Goal: Information Seeking & Learning: Compare options

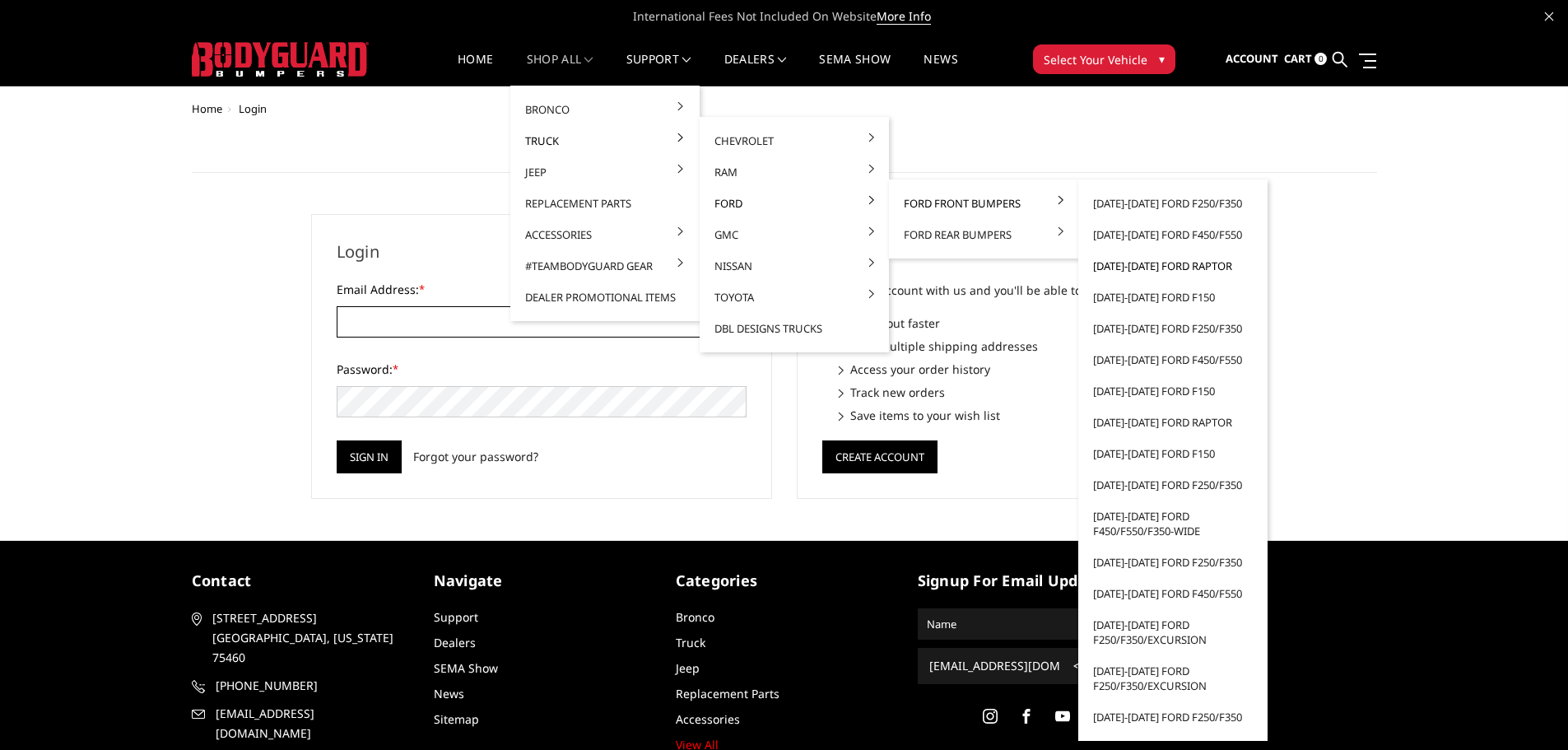
type input "JWCCPLUS@HOTMAIL.COM"
click at [1146, 269] on link "[DATE]-[DATE] Ford Raptor" at bounding box center [1173, 265] width 176 height 31
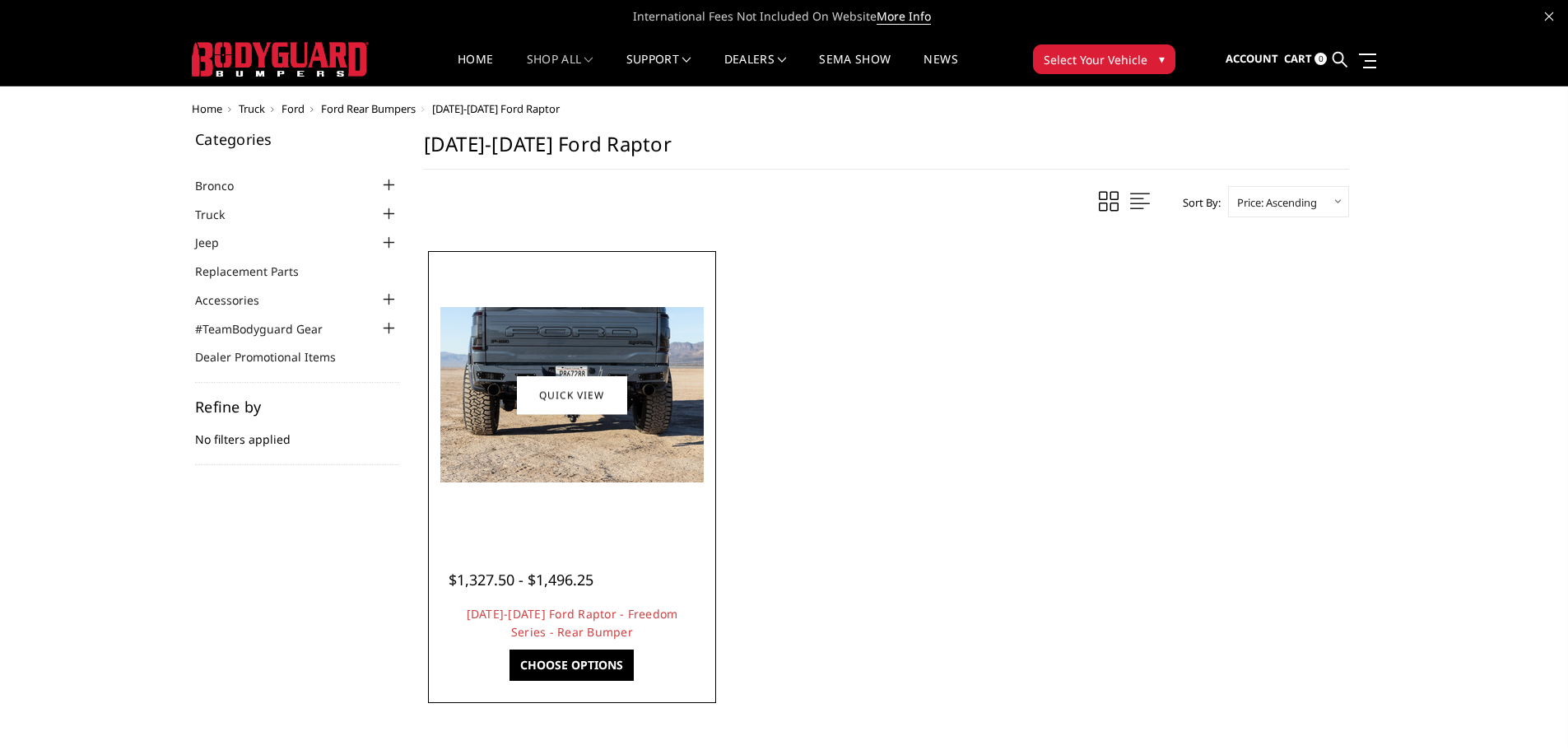
click at [570, 428] on img at bounding box center [572, 395] width 264 height 176
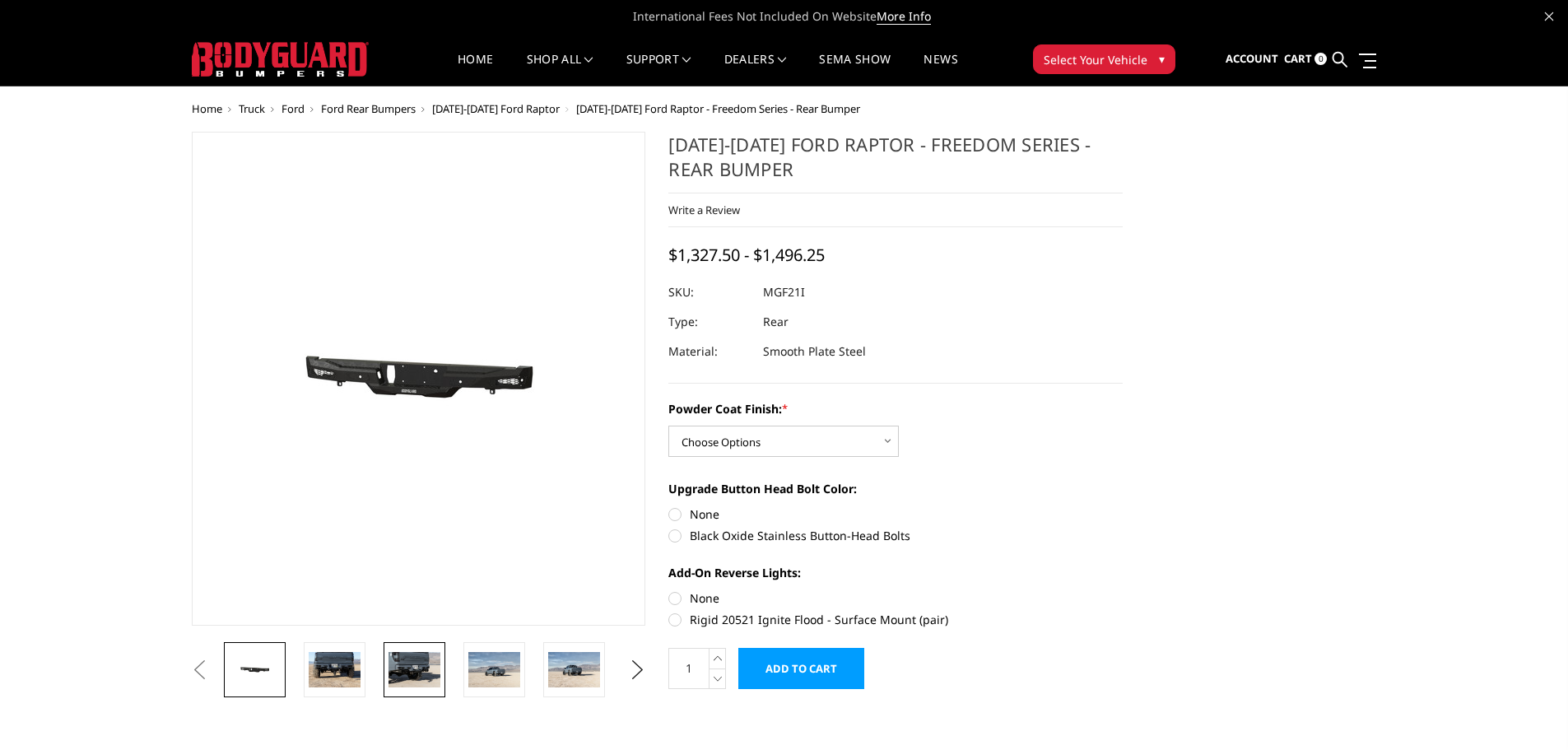
click at [416, 690] on link at bounding box center [415, 670] width 62 height 55
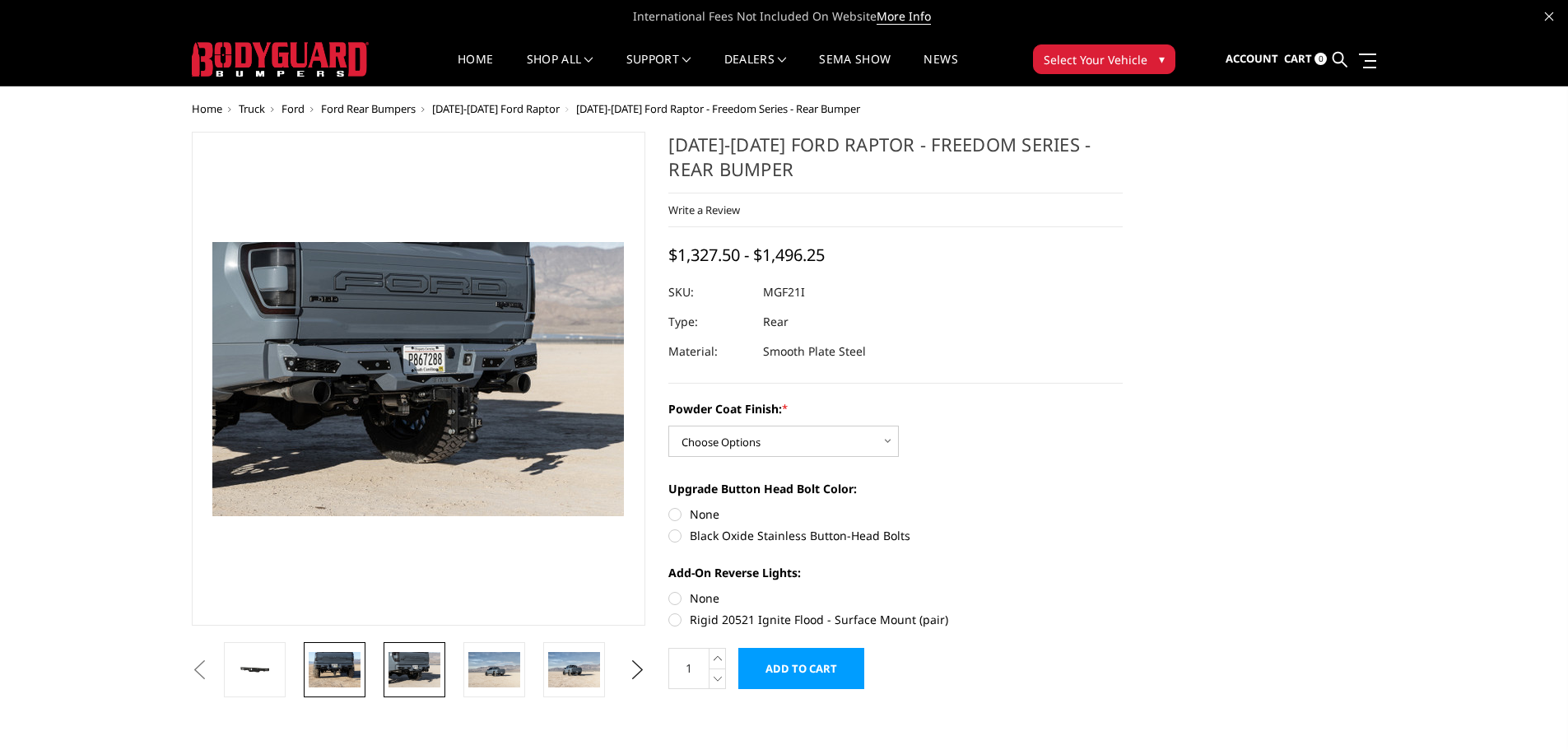
click at [344, 673] on img at bounding box center [335, 669] width 52 height 34
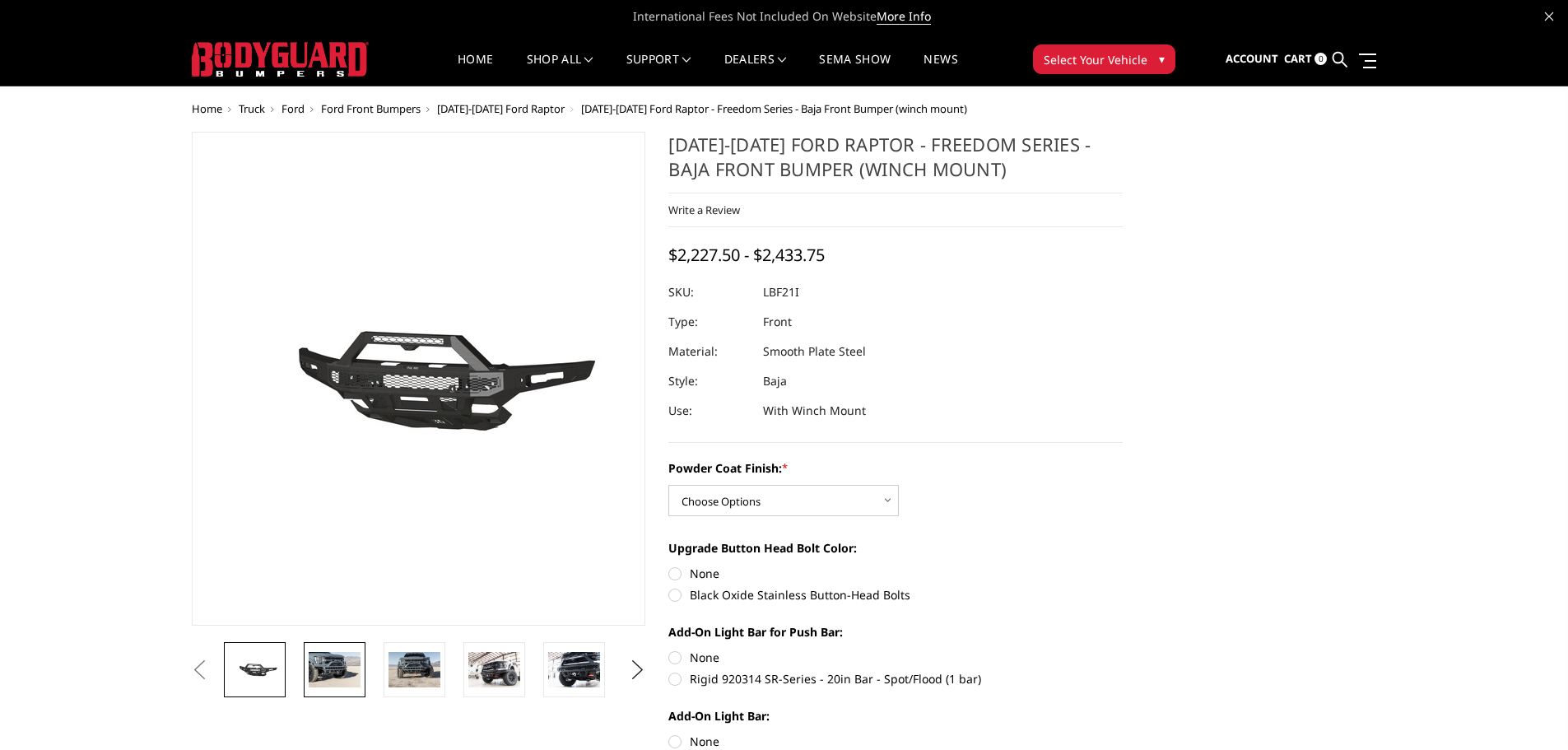
click at [339, 648] on link at bounding box center [335, 670] width 62 height 55
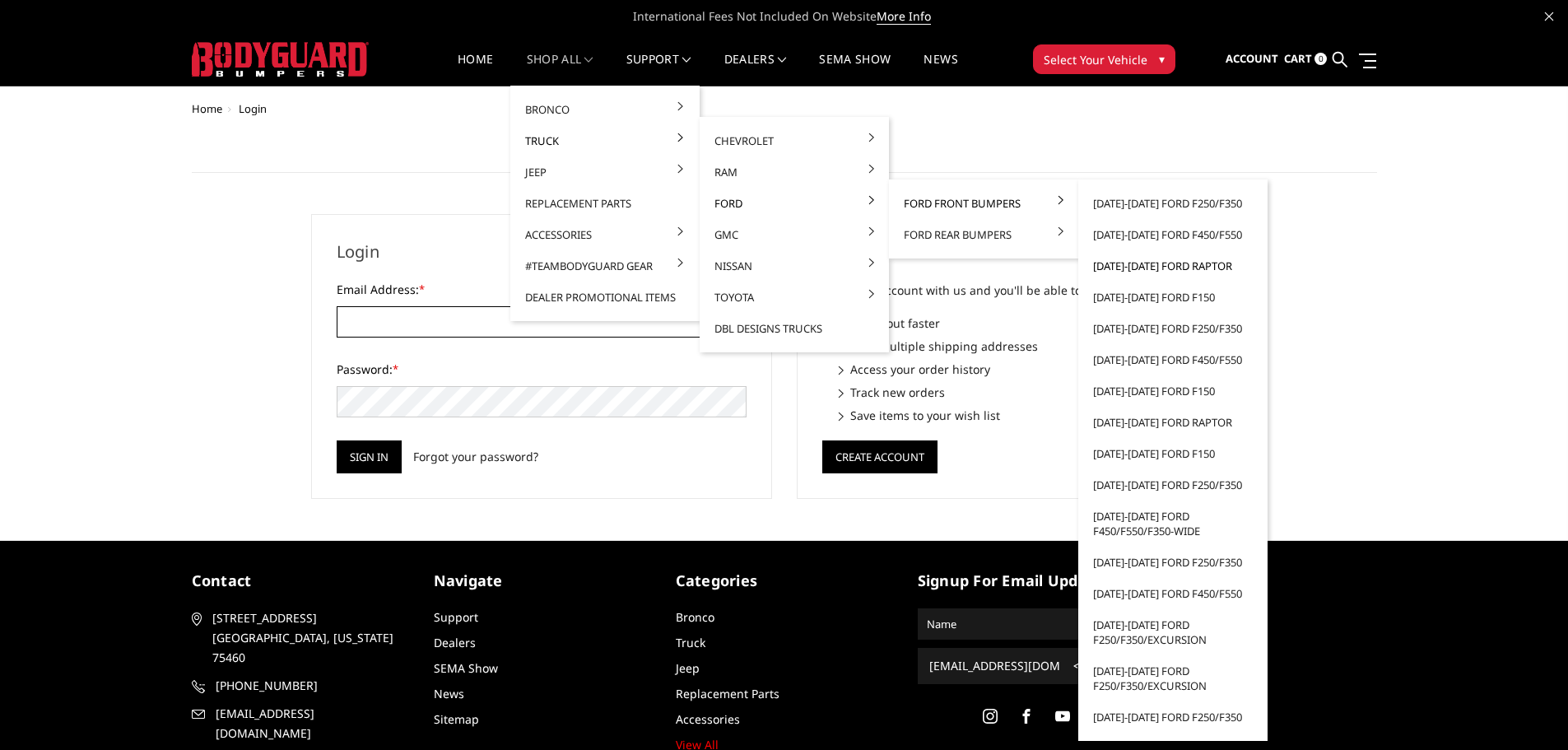
type input "[EMAIL_ADDRESS][DOMAIN_NAME]"
click at [1135, 269] on link "[DATE]-[DATE] Ford Raptor" at bounding box center [1173, 265] width 176 height 31
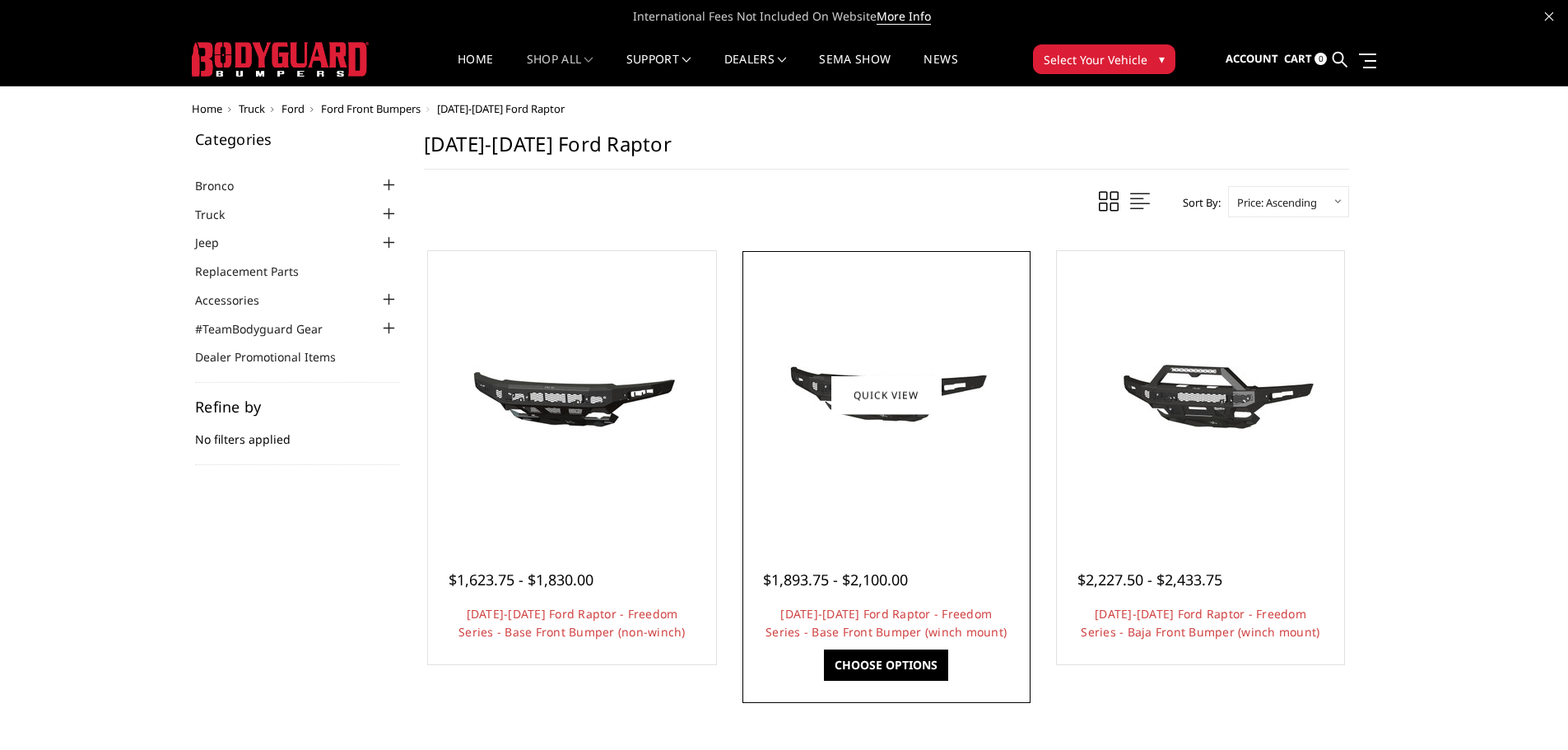
click at [998, 460] on div at bounding box center [886, 395] width 280 height 280
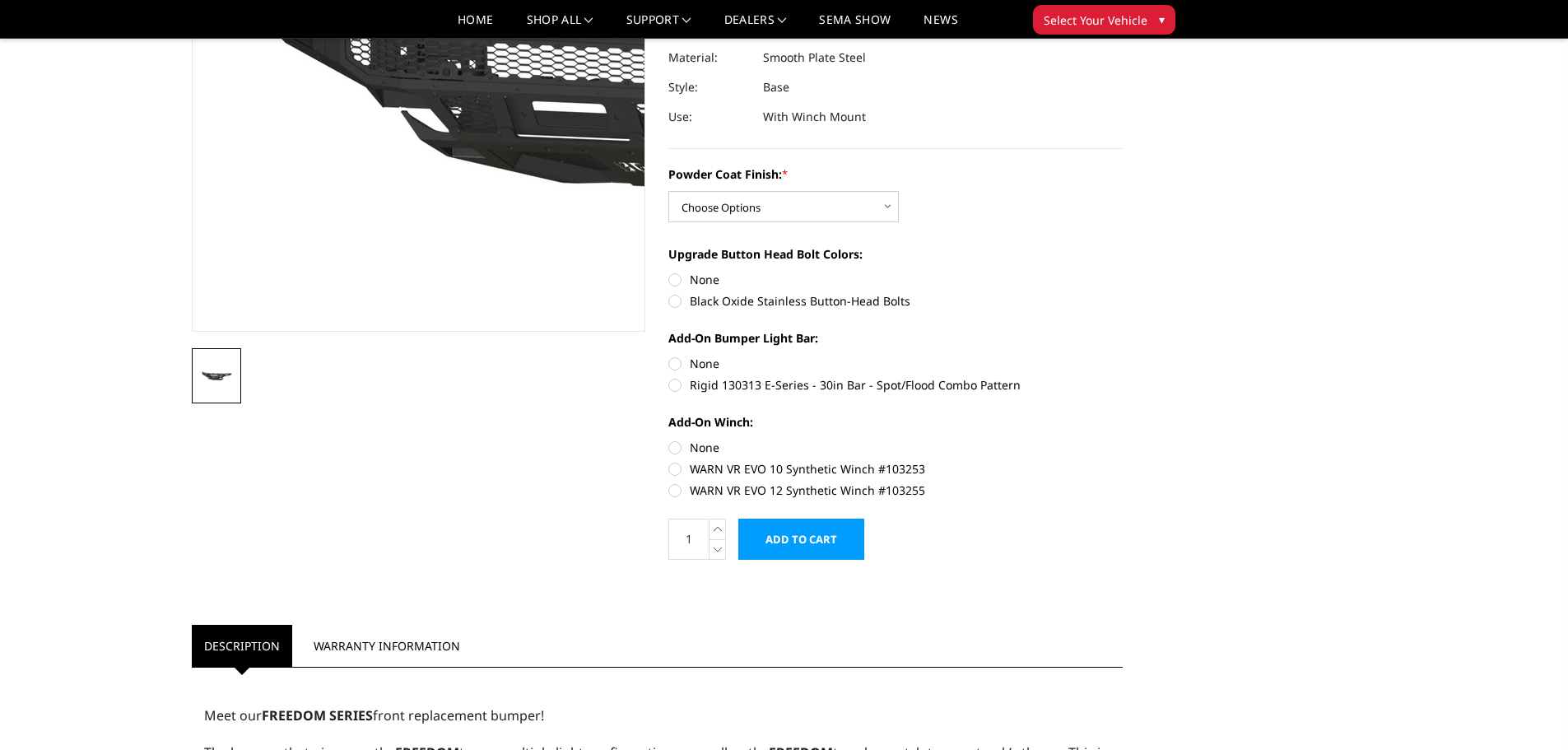
scroll to position [247, 0]
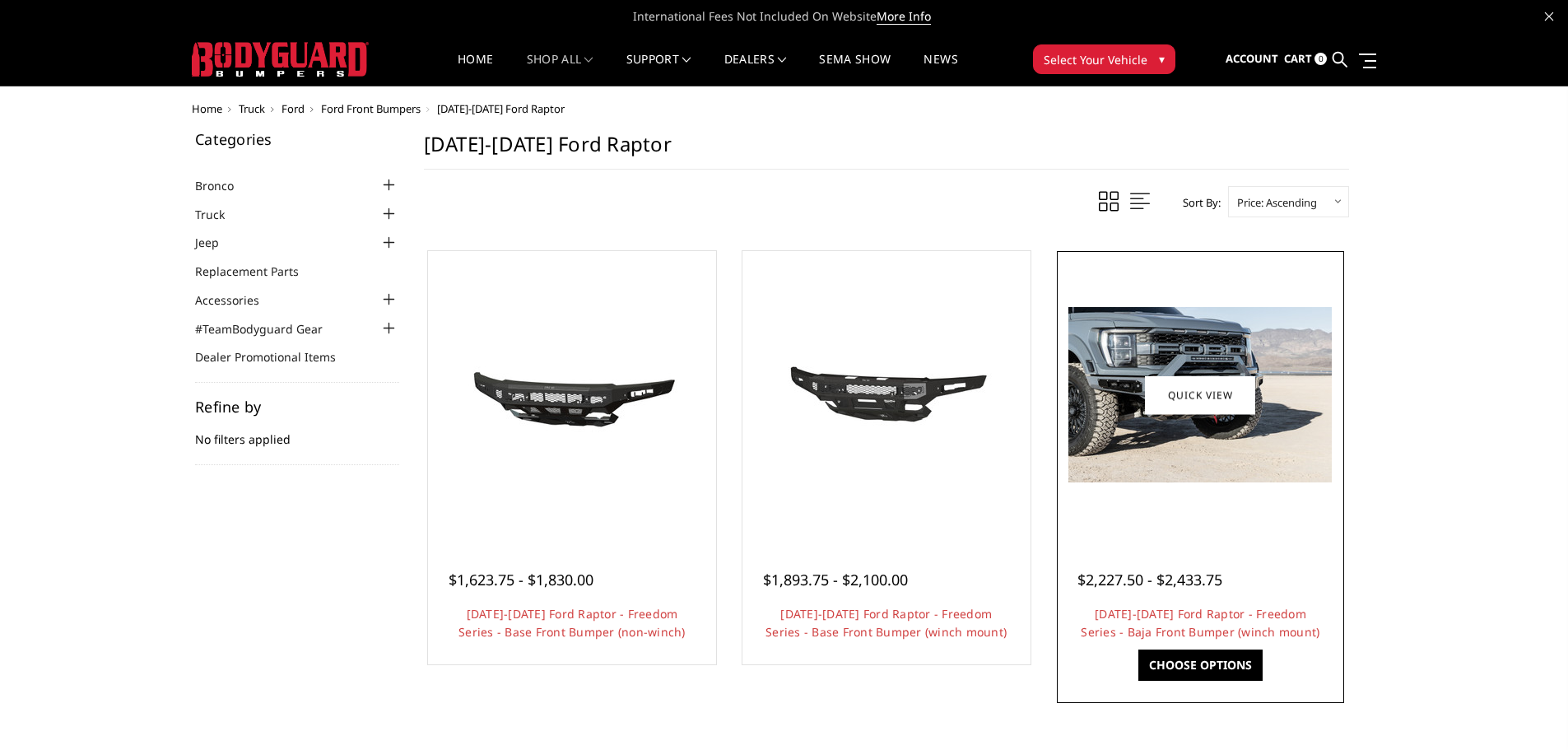
click at [1162, 483] on div at bounding box center [1201, 395] width 280 height 280
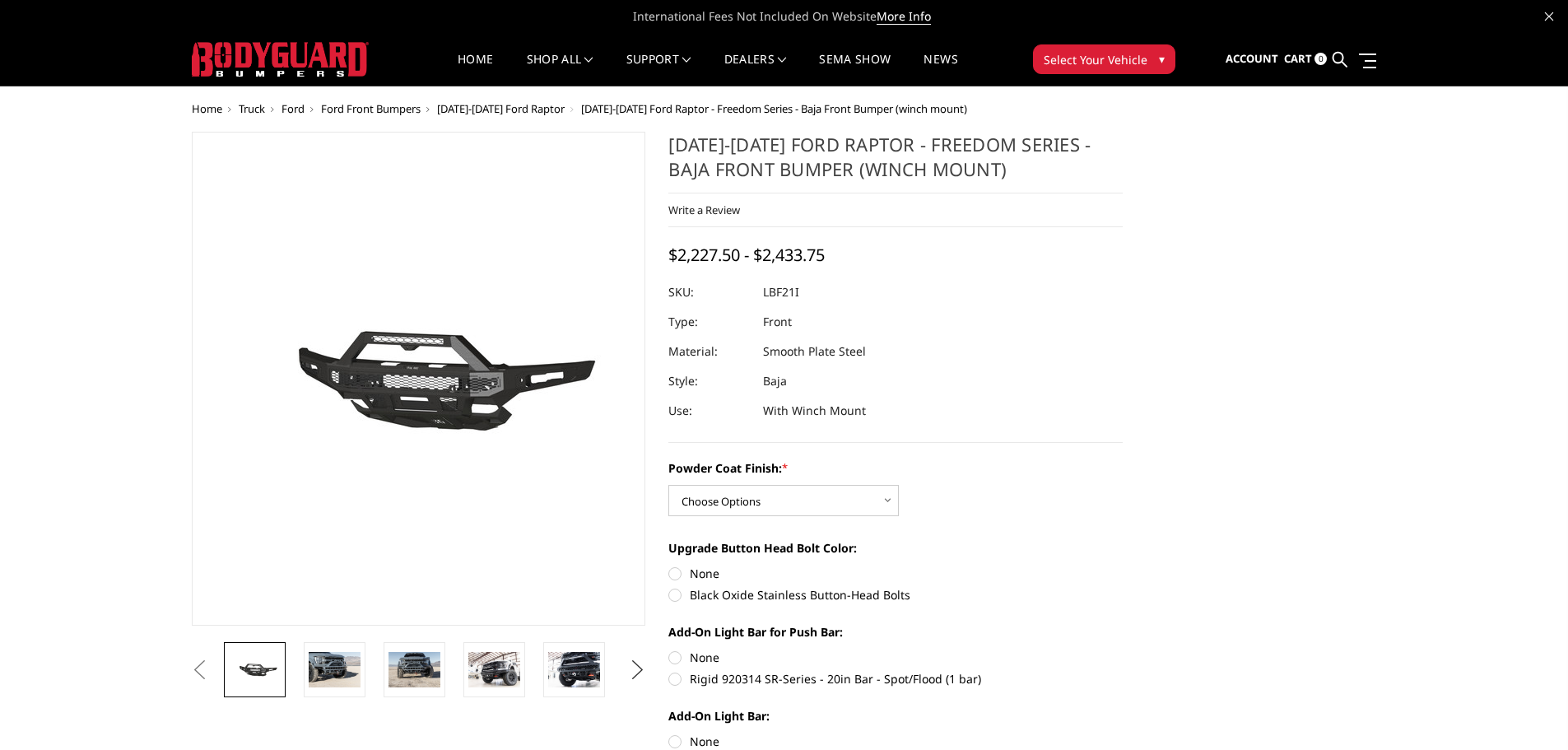
click at [632, 663] on button "Next" at bounding box center [637, 669] width 24 height 24
click at [441, 679] on link at bounding box center [415, 670] width 62 height 55
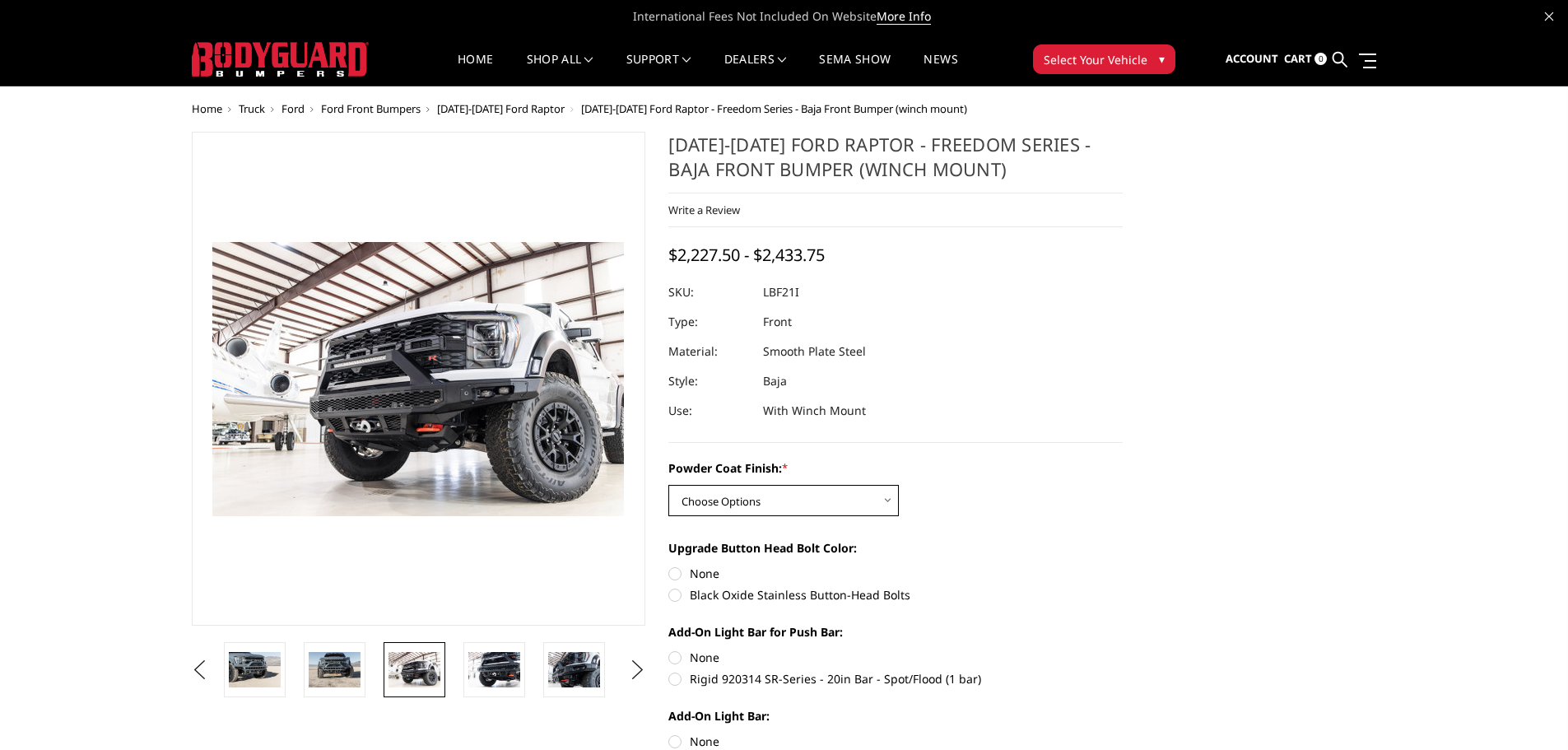
click at [738, 512] on select "Choose Options Bare Metal Texture Black Powder Coat" at bounding box center [784, 500] width 230 height 31
select select "2766"
click at [669, 485] on select "Choose Options Bare Metal Texture Black Powder Coat" at bounding box center [784, 500] width 230 height 31
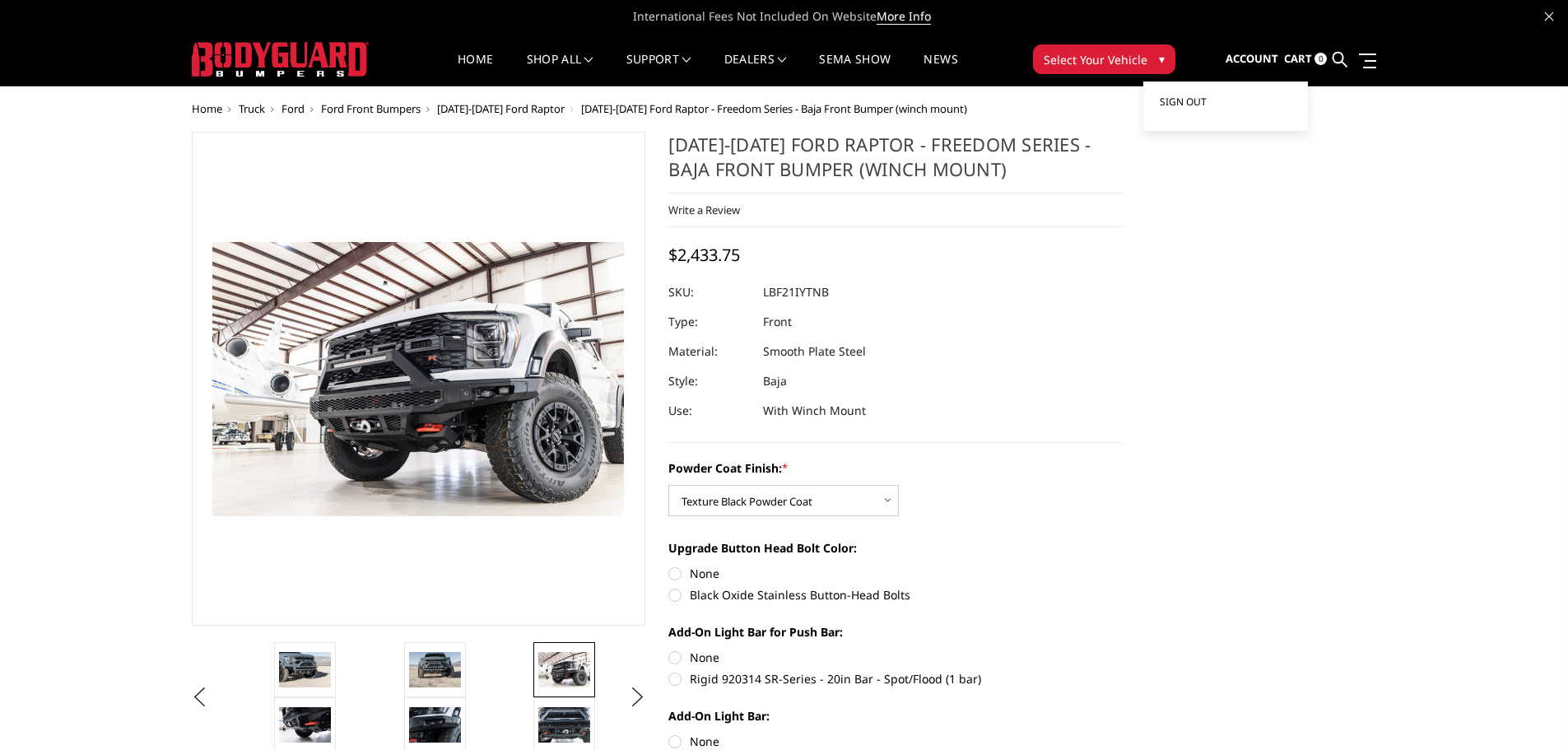
click at [1191, 109] on link "Sign out" at bounding box center [1225, 102] width 132 height 24
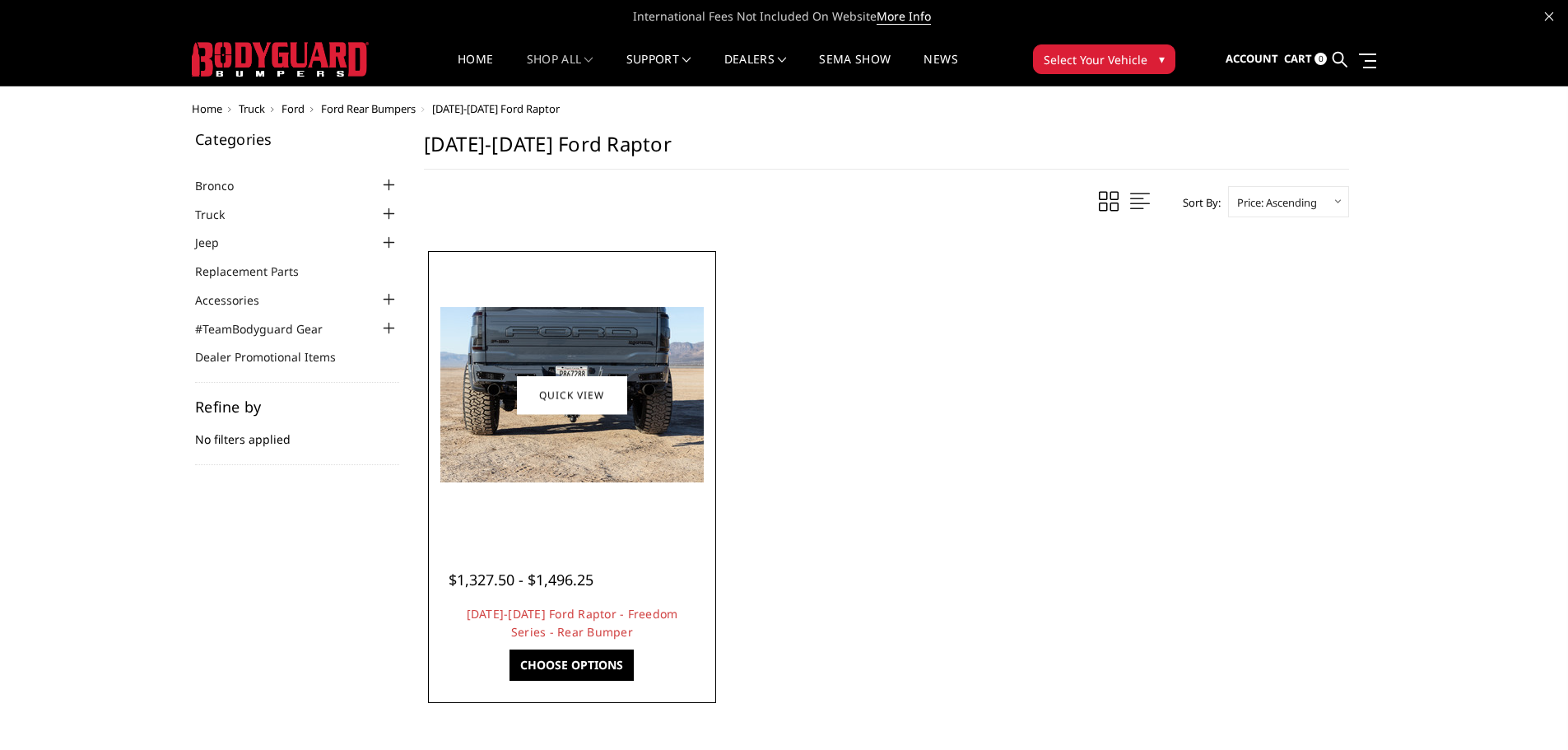
click at [599, 436] on img at bounding box center [572, 395] width 264 height 176
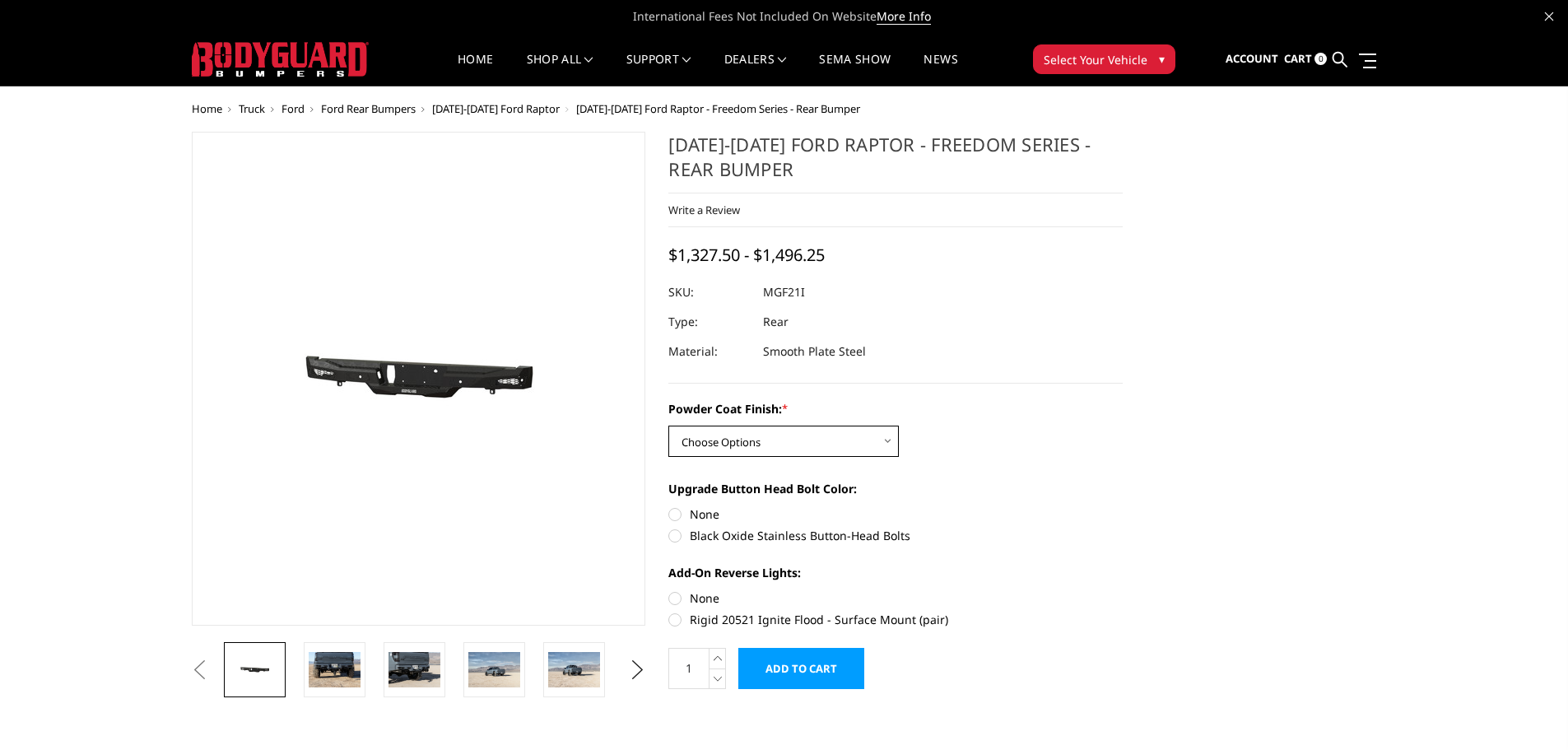
click at [764, 440] on select "Choose Options Bare Metal Texture Black Powder Coat" at bounding box center [784, 441] width 230 height 31
select select "2764"
click at [669, 426] on select "Choose Options Bare Metal Texture Black Powder Coat" at bounding box center [784, 441] width 230 height 31
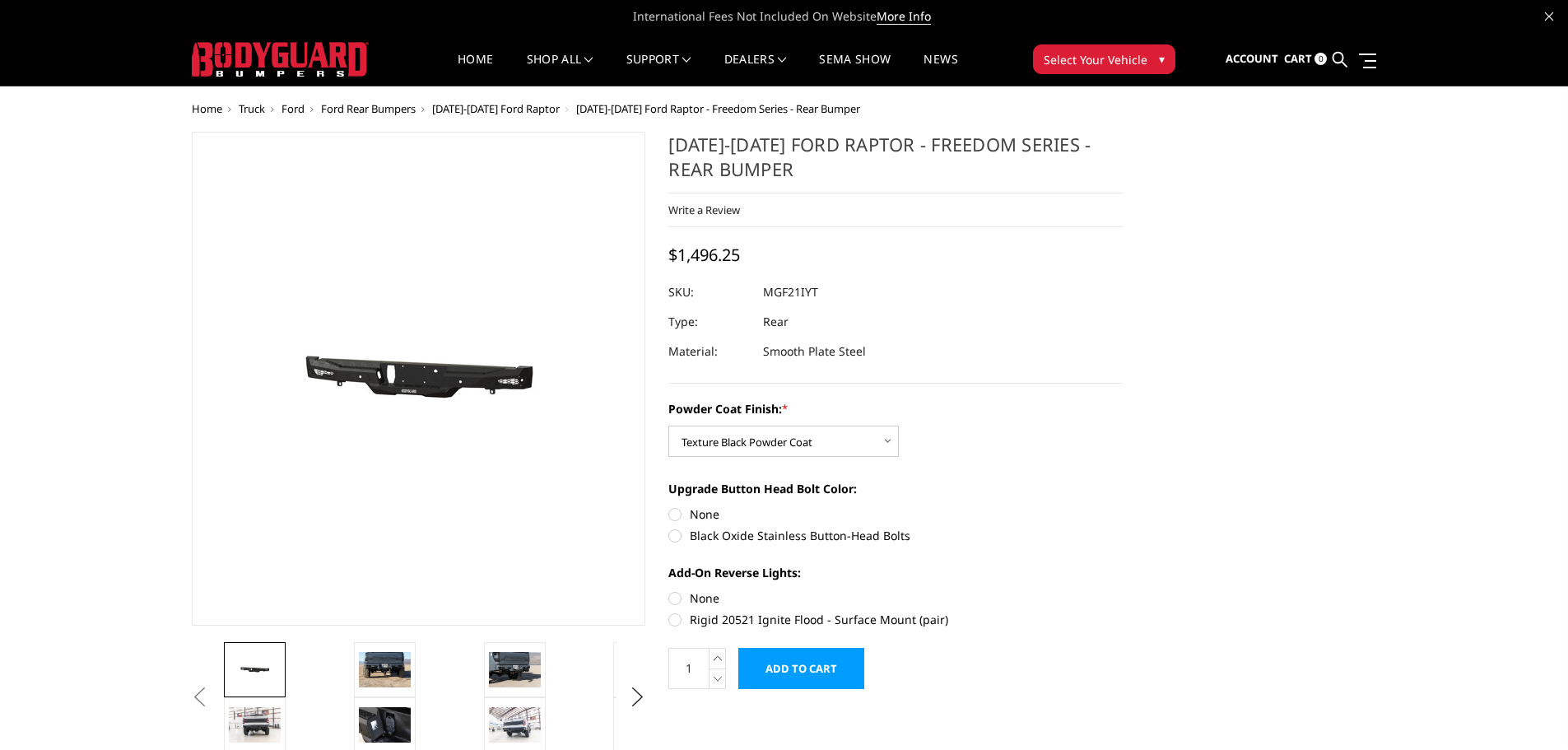
click at [682, 511] on label "None" at bounding box center [895, 514] width 454 height 18
click at [669, 506] on input "None" at bounding box center [669, 506] width 1 height 1
radio input "true"
click at [682, 513] on label "None" at bounding box center [895, 514] width 454 height 18
click at [669, 506] on input "None" at bounding box center [669, 506] width 1 height 1
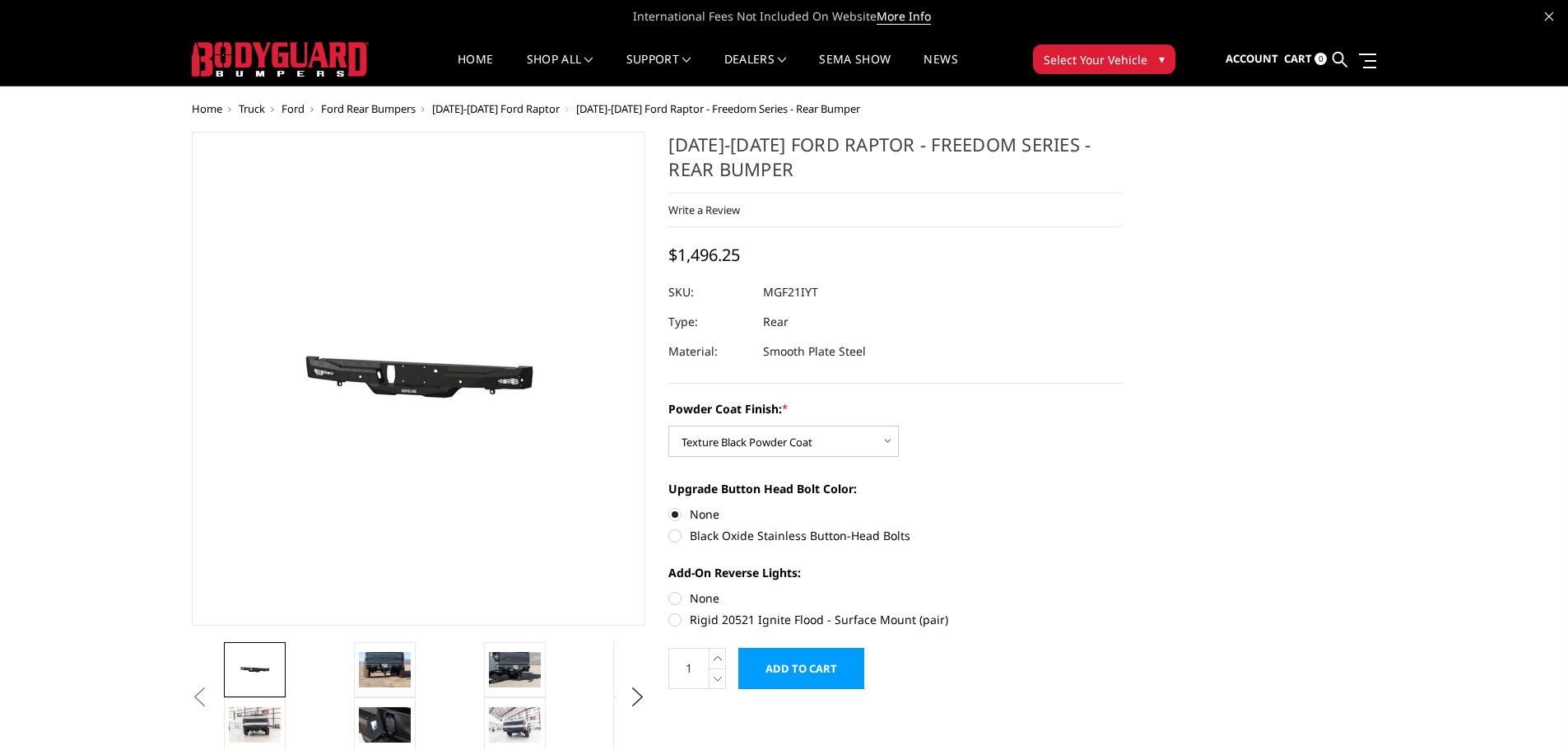
click at [679, 538] on label "Black Oxide Stainless Button-Head Bolts" at bounding box center [895, 535] width 454 height 18
click at [1123, 506] on input "Black Oxide Stainless Button-Head Bolts" at bounding box center [1123, 506] width 1 height 1
radio input "true"
click at [528, 657] on img at bounding box center [515, 669] width 52 height 34
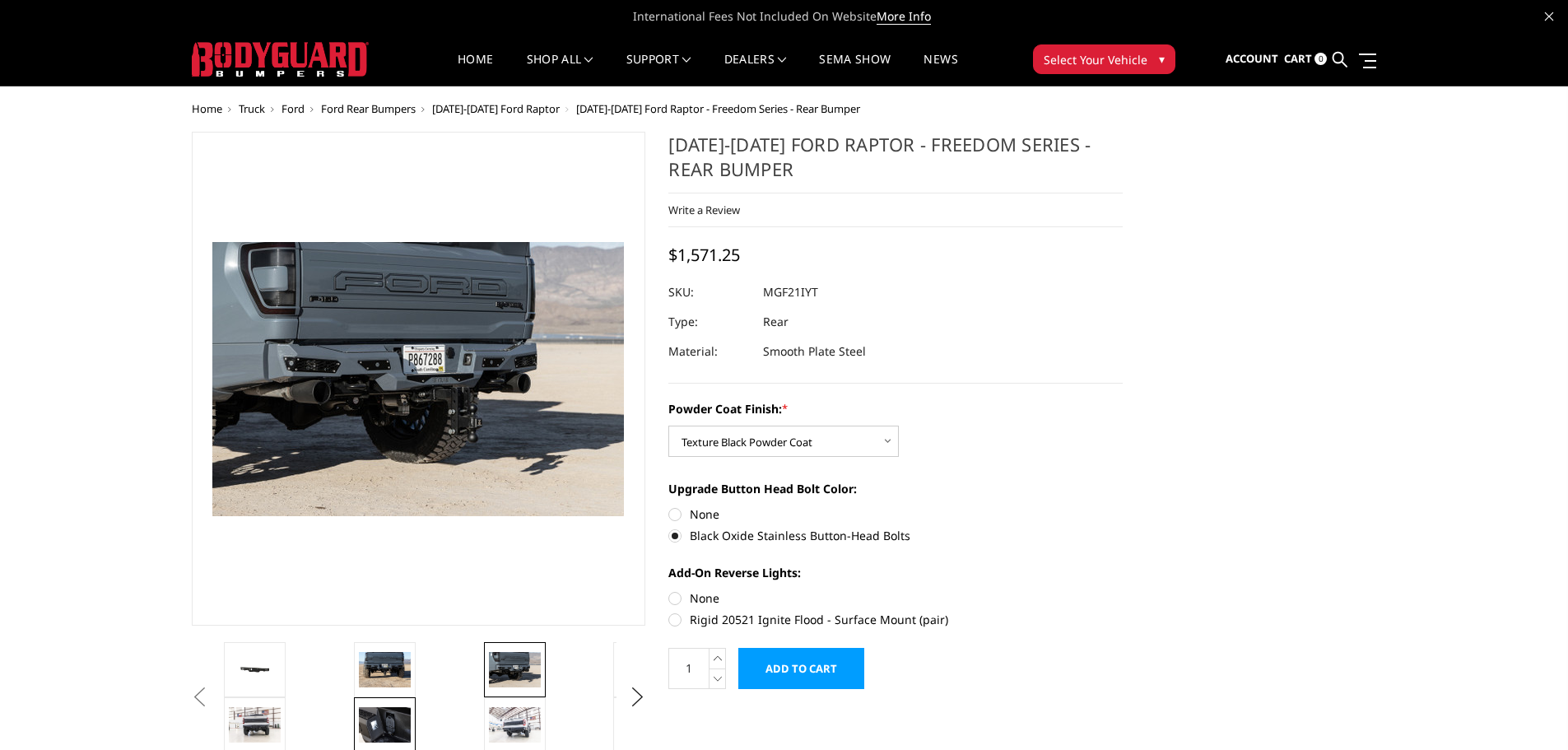
click at [377, 712] on img at bounding box center [385, 724] width 52 height 34
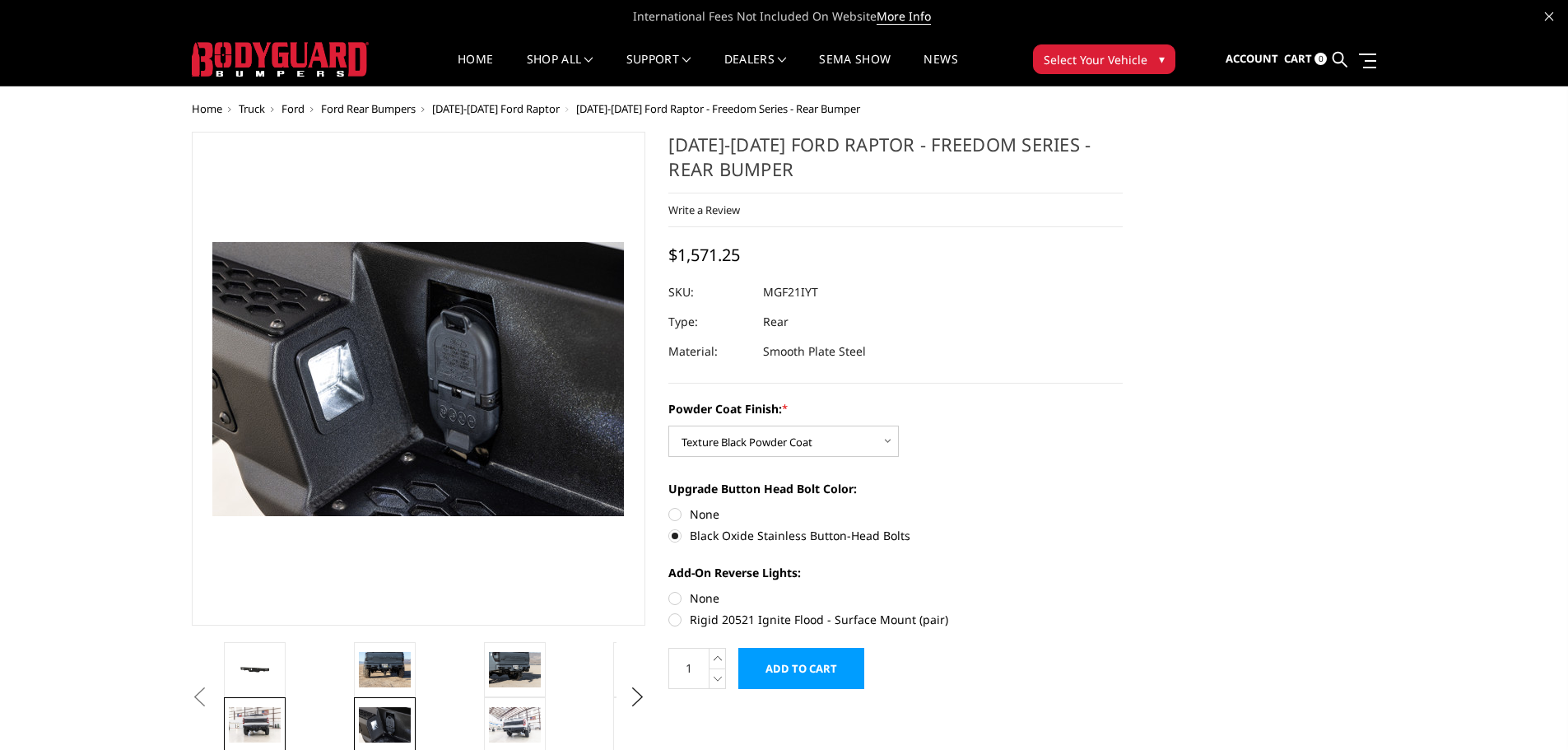
click at [244, 715] on img at bounding box center [255, 724] width 52 height 34
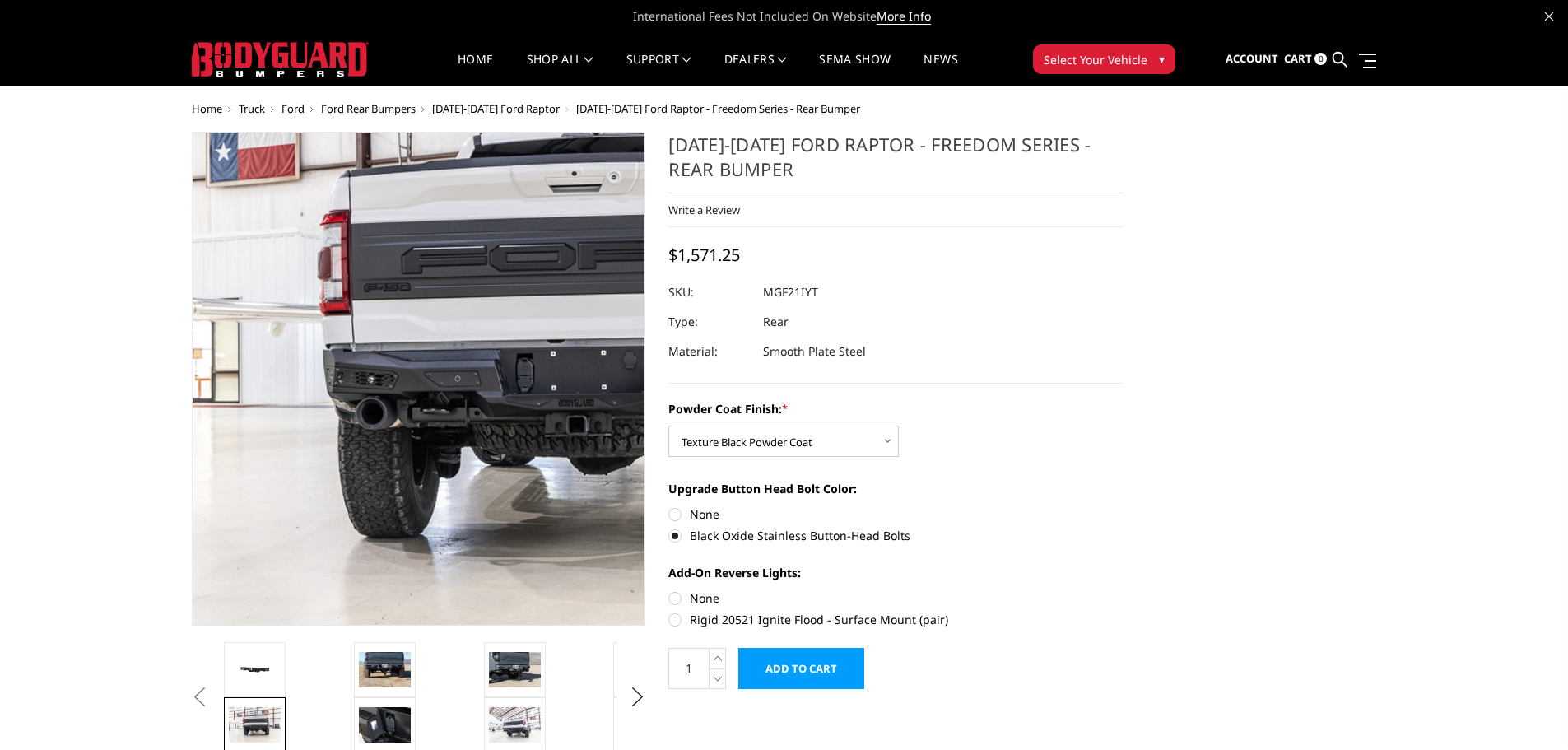
click at [309, 468] on img at bounding box center [564, 341] width 1054 height 703
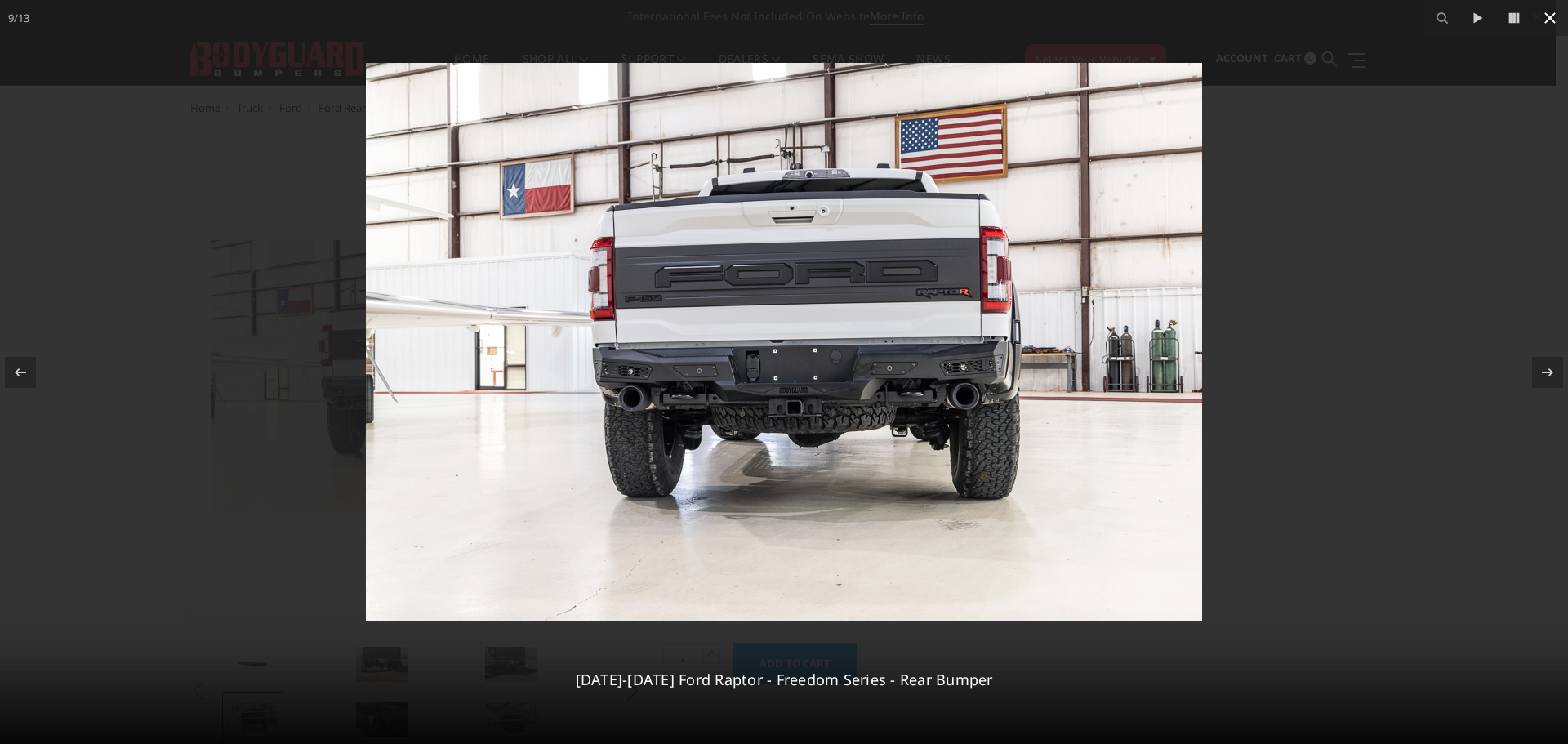
click at [1548, 16] on icon at bounding box center [1551, 18] width 12 height 12
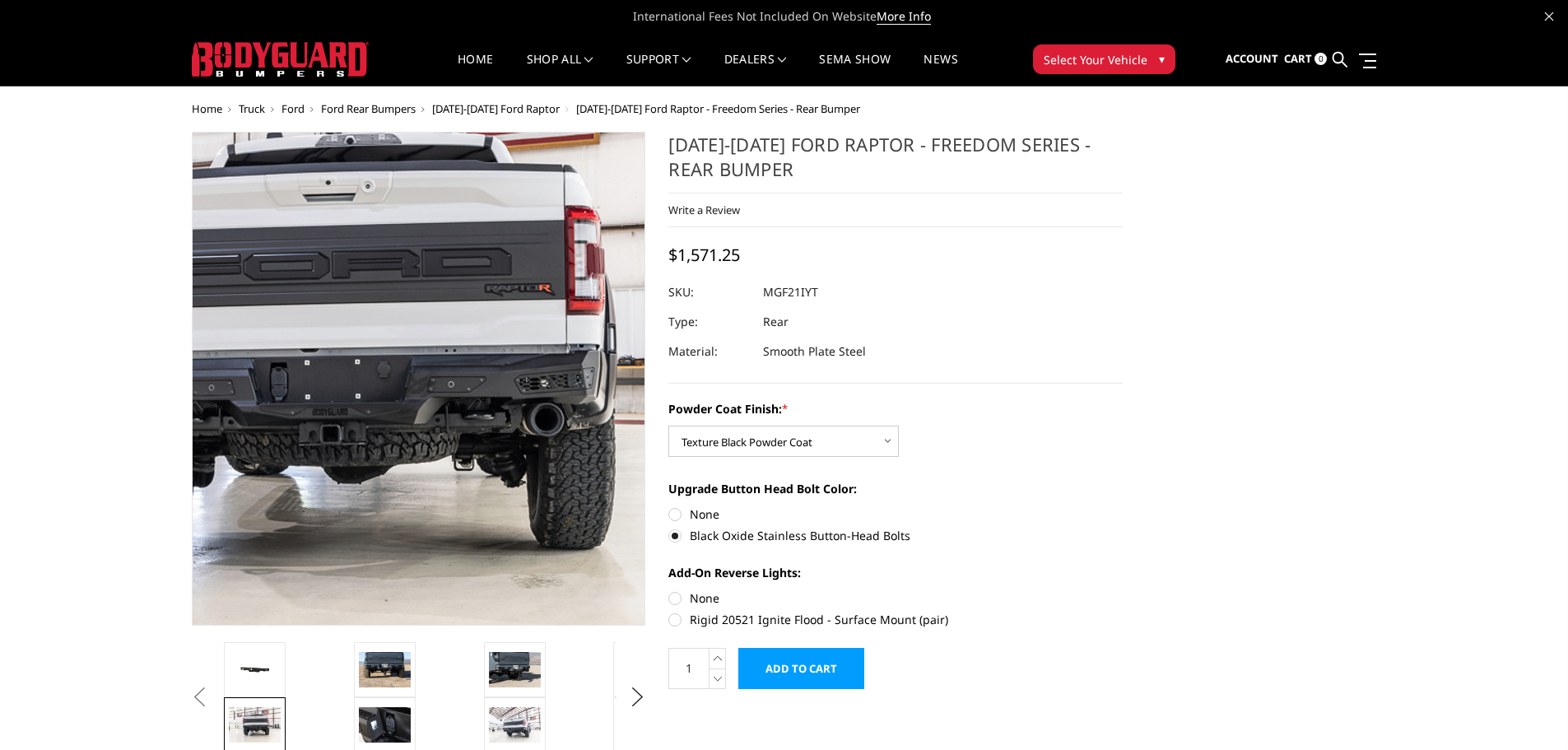
click at [496, 447] on img at bounding box center [317, 350] width 1054 height 703
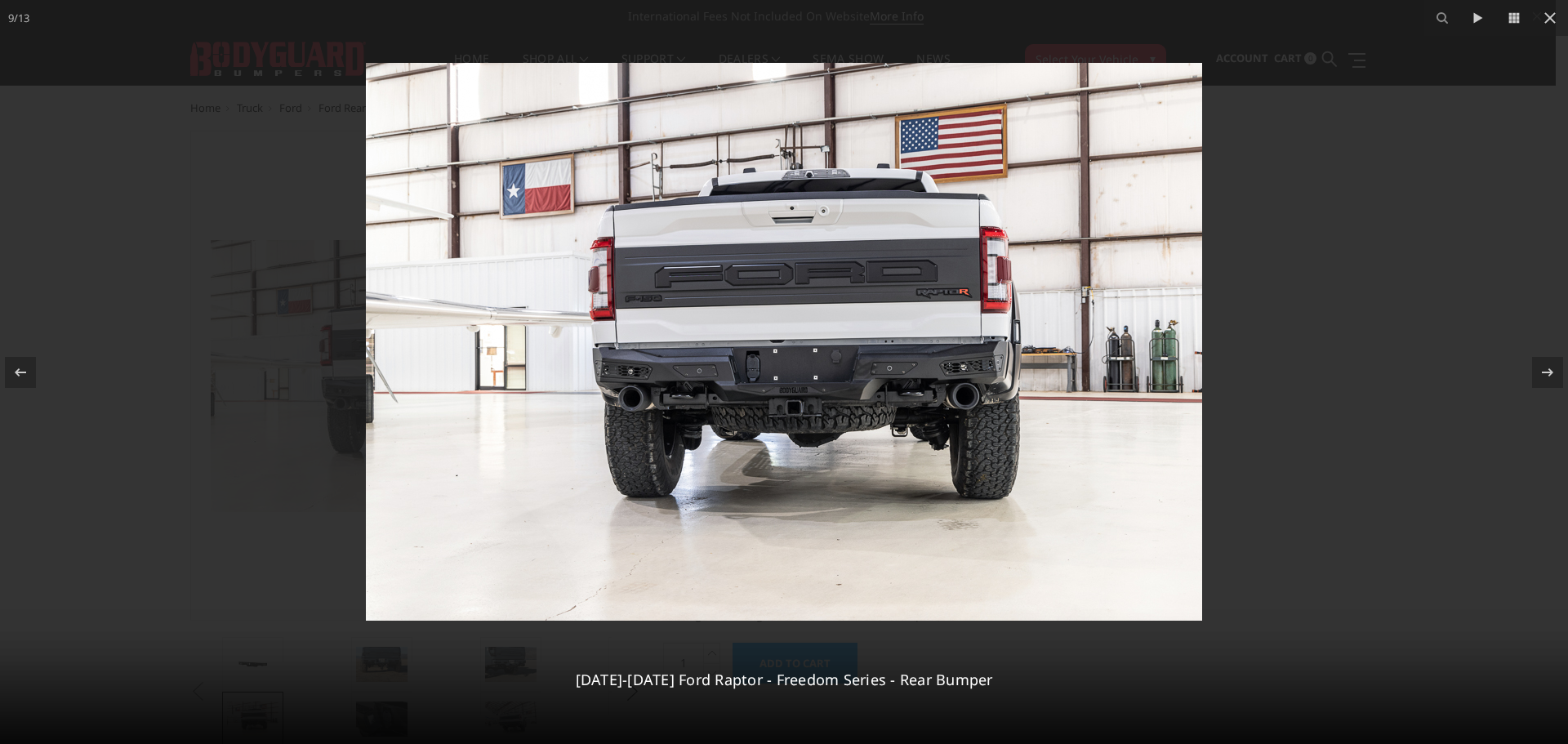
click at [1468, 245] on div at bounding box center [784, 372] width 1568 height 744
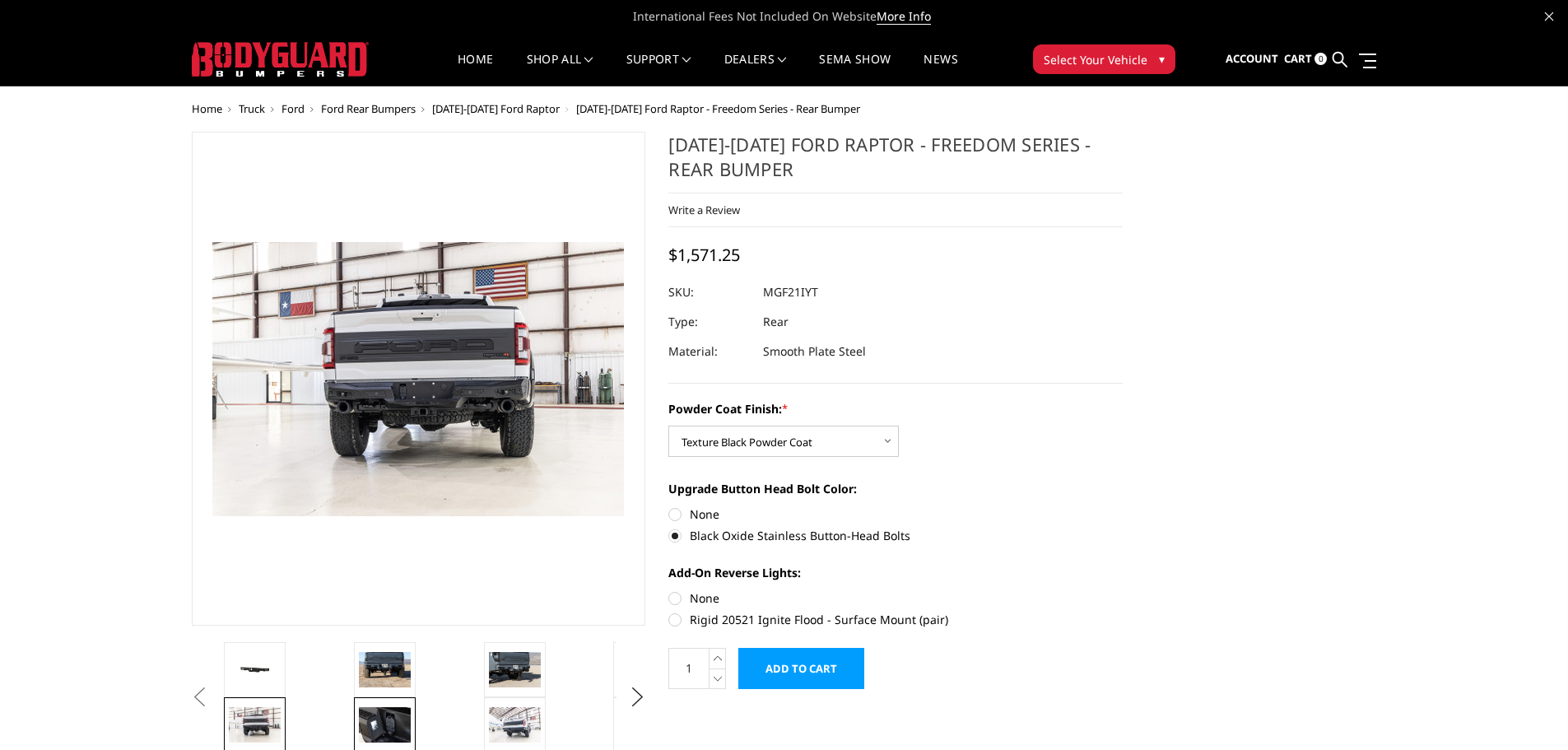
click at [410, 711] on img at bounding box center [385, 724] width 52 height 34
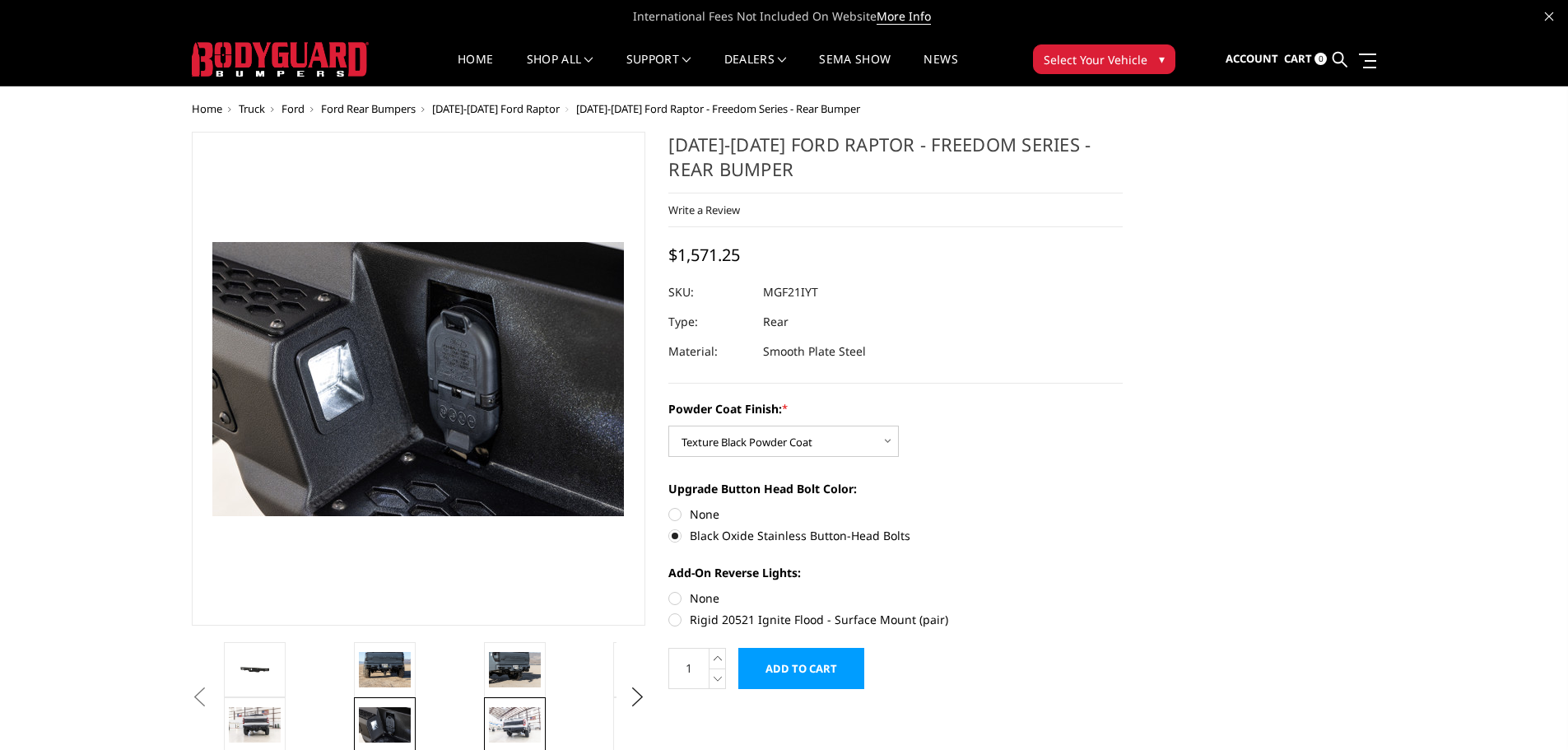
click at [512, 719] on img at bounding box center [515, 724] width 52 height 34
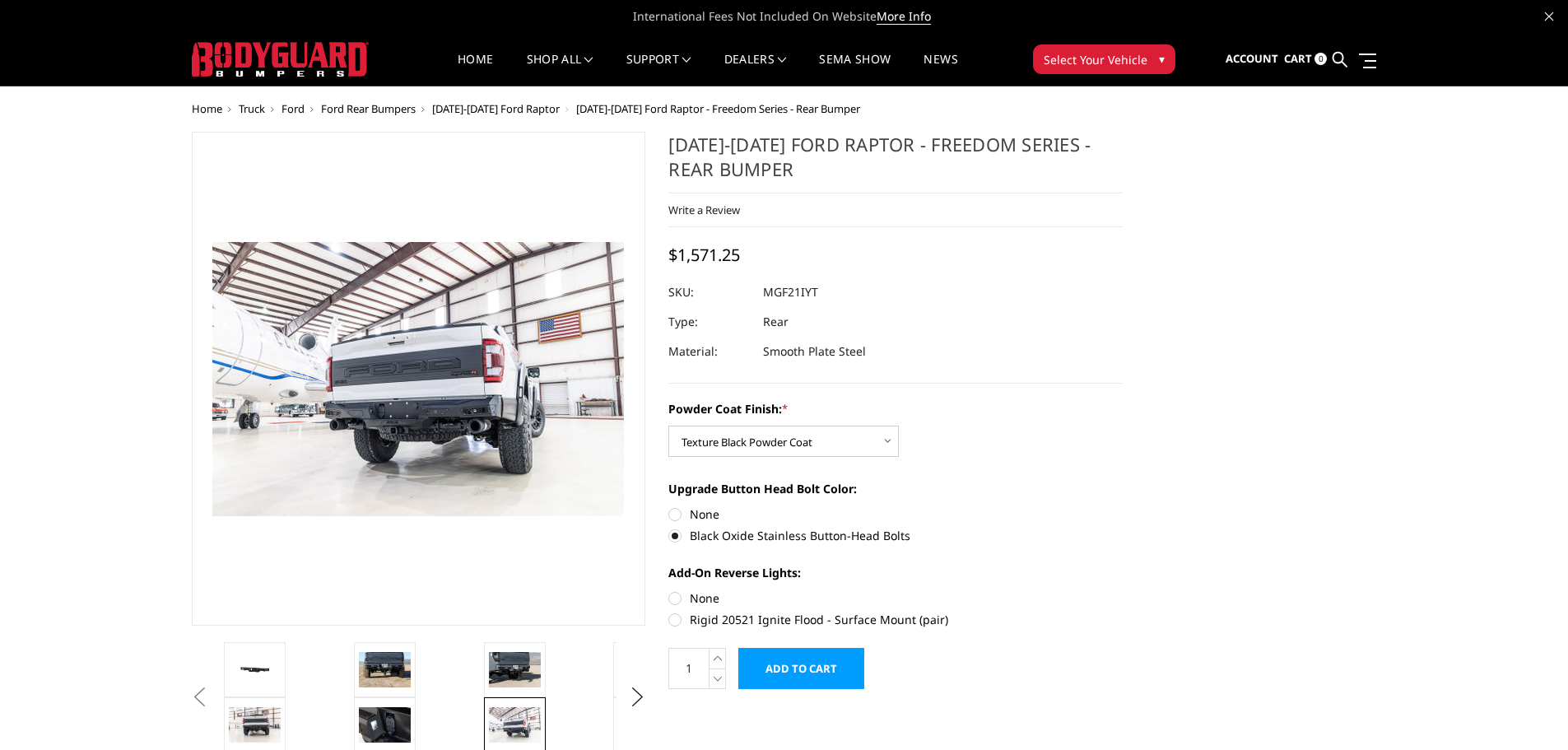
click at [480, 414] on img at bounding box center [338, 365] width 1054 height 703
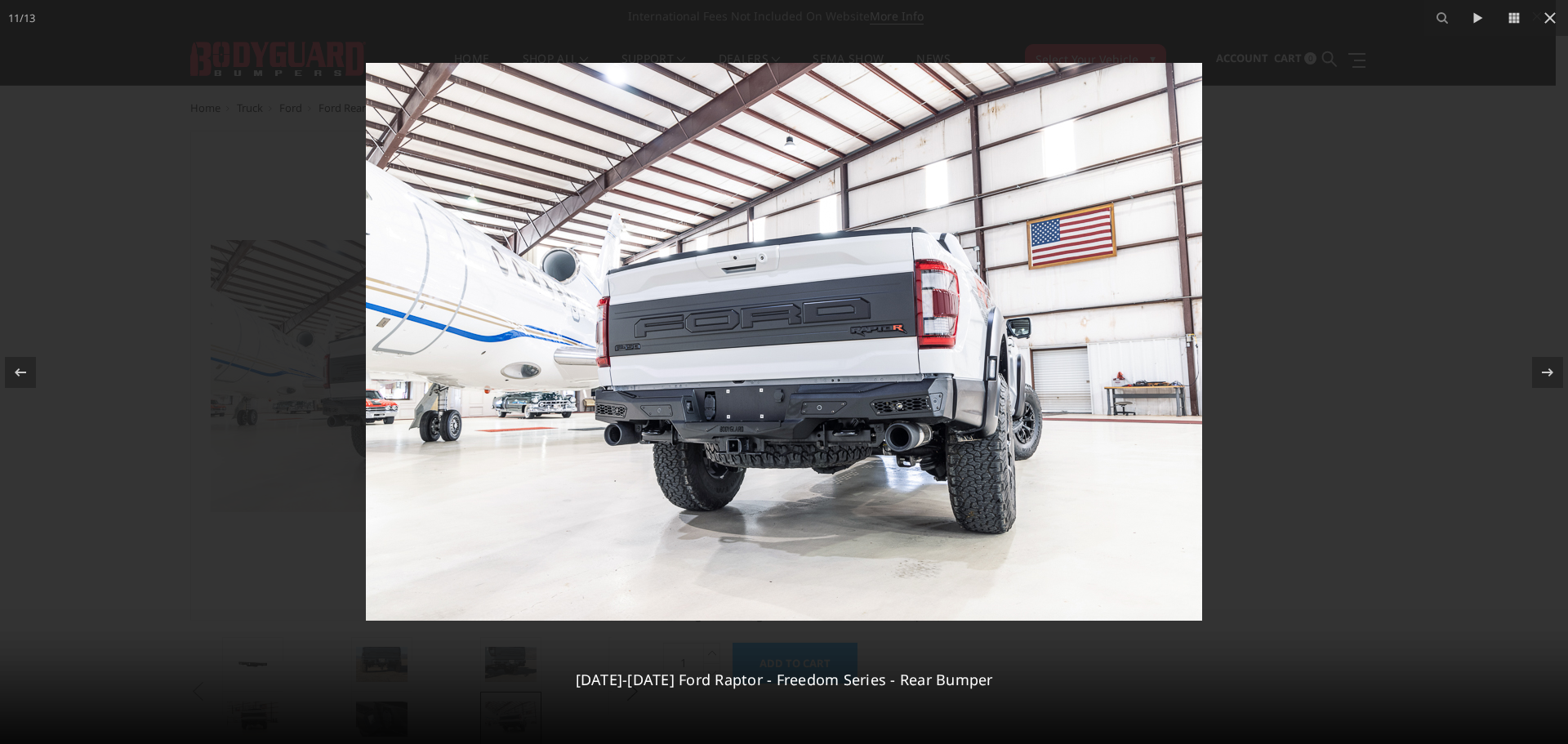
click at [1486, 320] on div at bounding box center [784, 372] width 1568 height 744
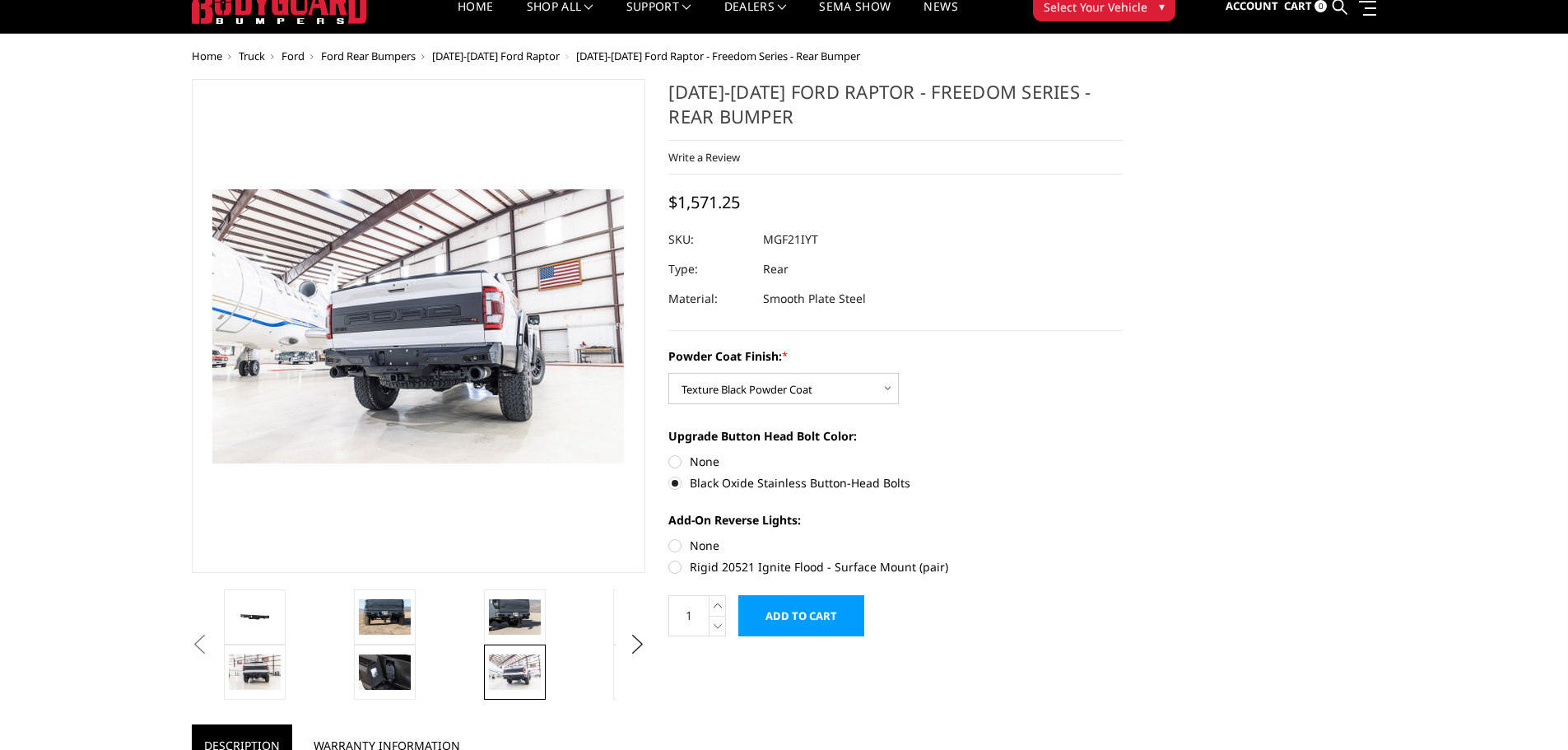
scroll to position [82, 0]
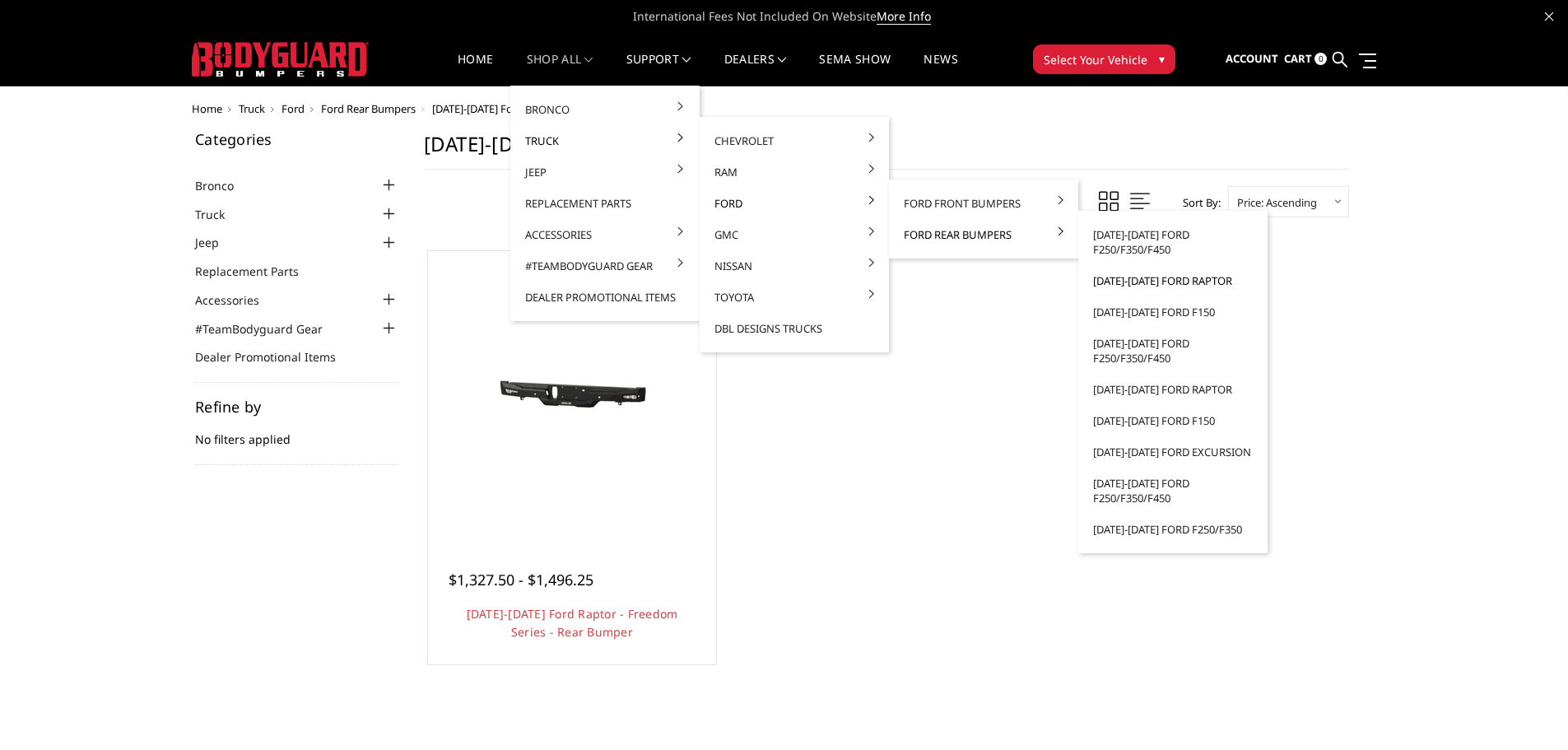
click at [1156, 284] on link "[DATE]-[DATE] Ford Raptor" at bounding box center [1173, 281] width 176 height 31
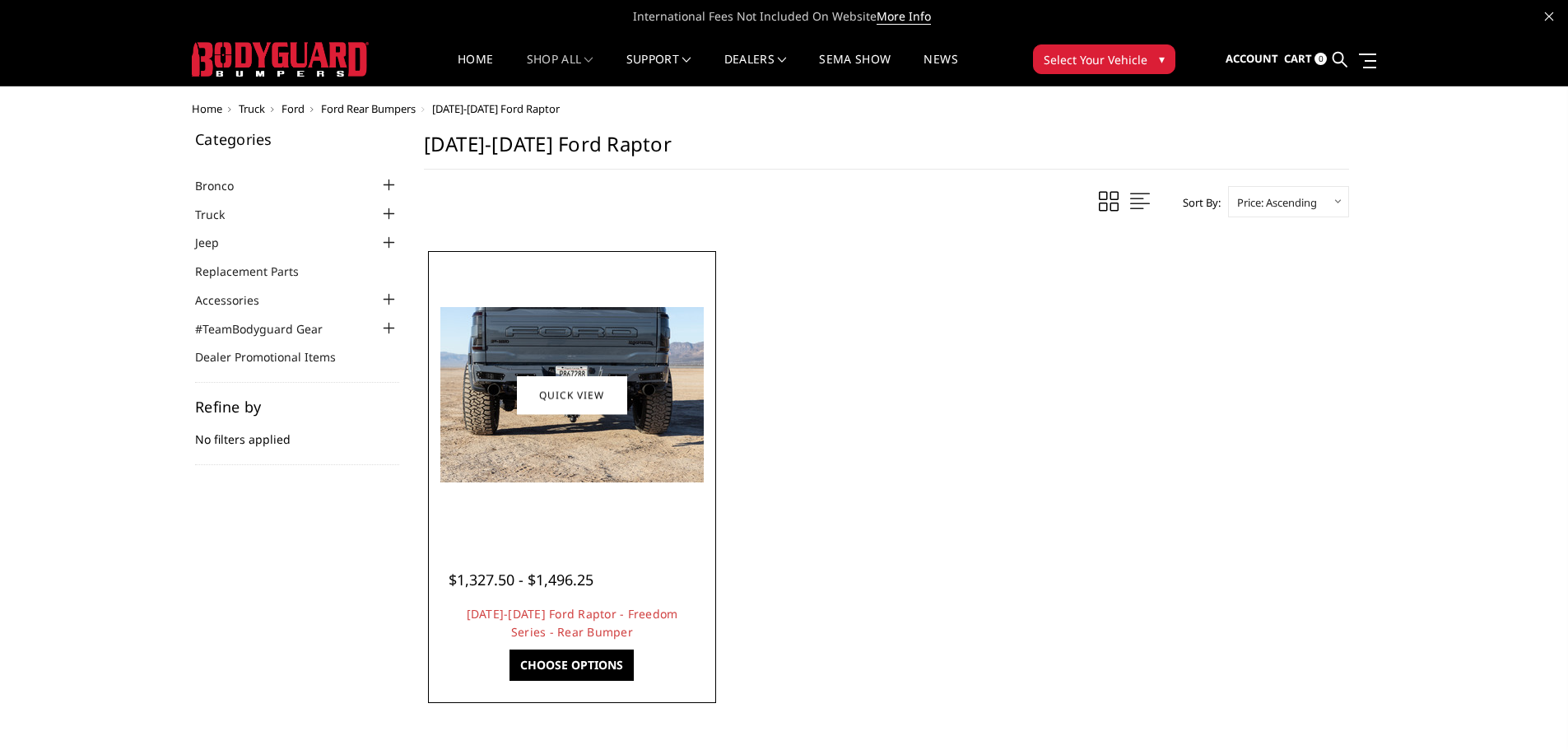
click at [612, 345] on img at bounding box center [572, 395] width 264 height 176
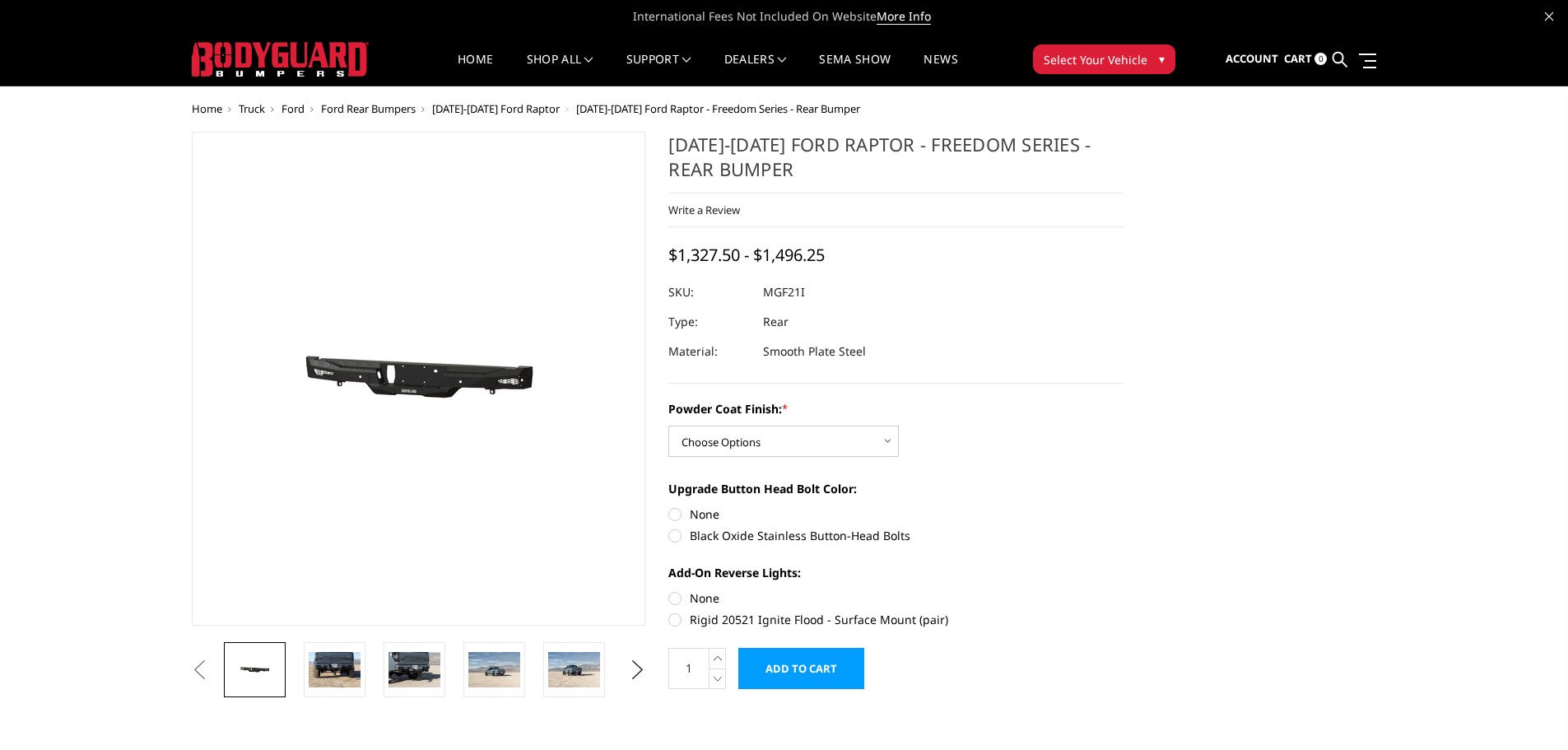
click at [441, 380] on img at bounding box center [389, 380] width 1054 height 501
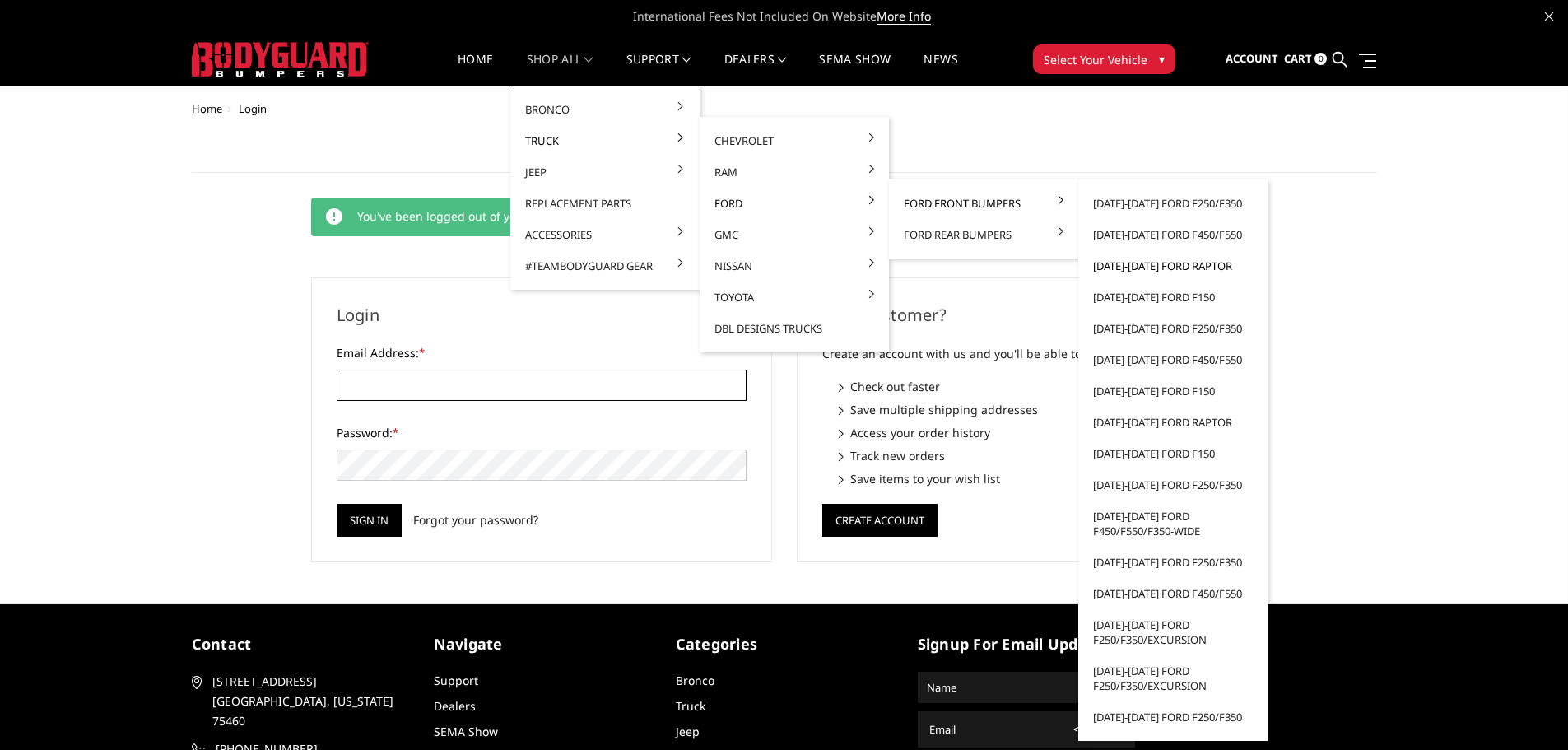
type input "[EMAIL_ADDRESS][DOMAIN_NAME]"
click at [1193, 271] on link "[DATE]-[DATE] Ford Raptor" at bounding box center [1173, 265] width 176 height 31
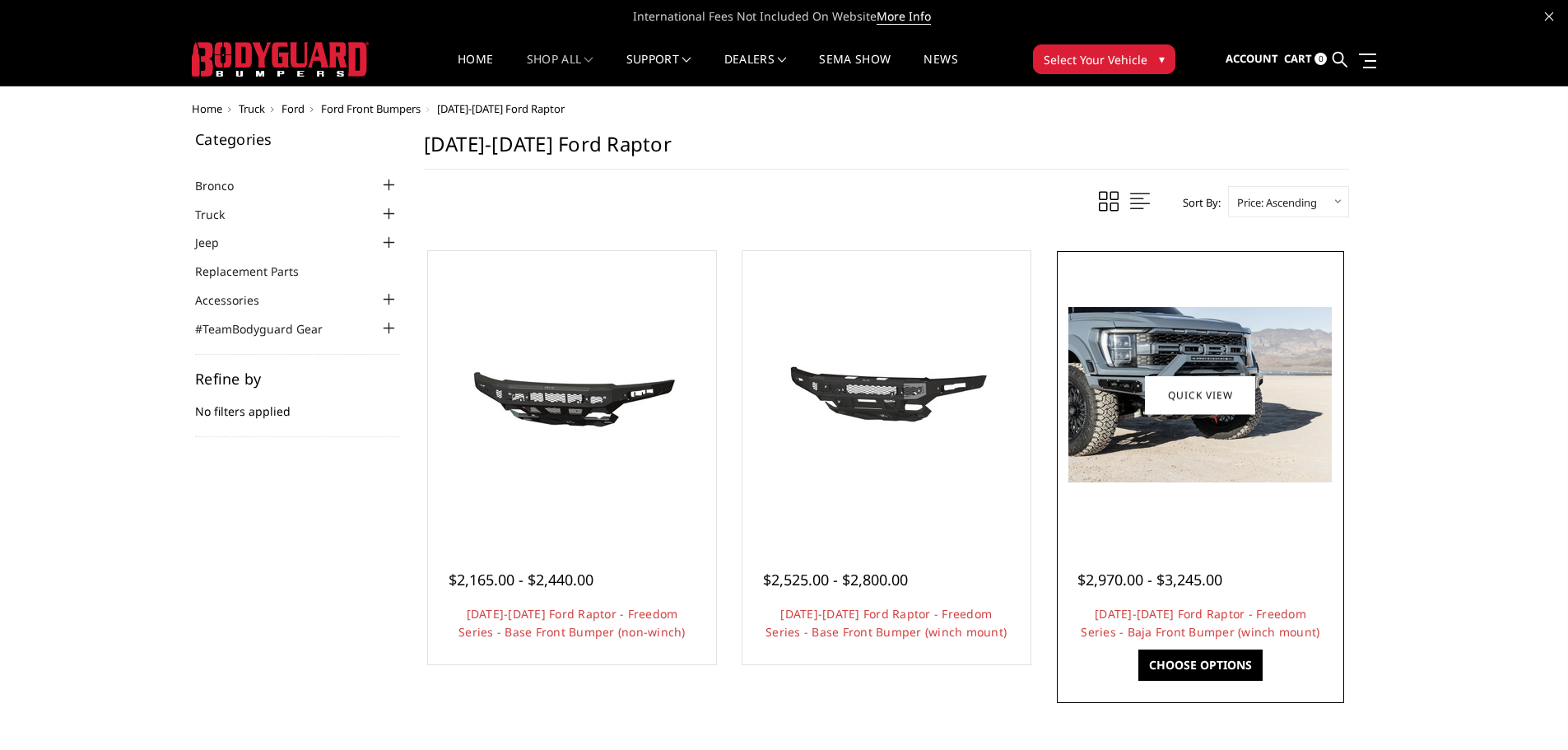
click at [1187, 340] on img at bounding box center [1200, 395] width 264 height 176
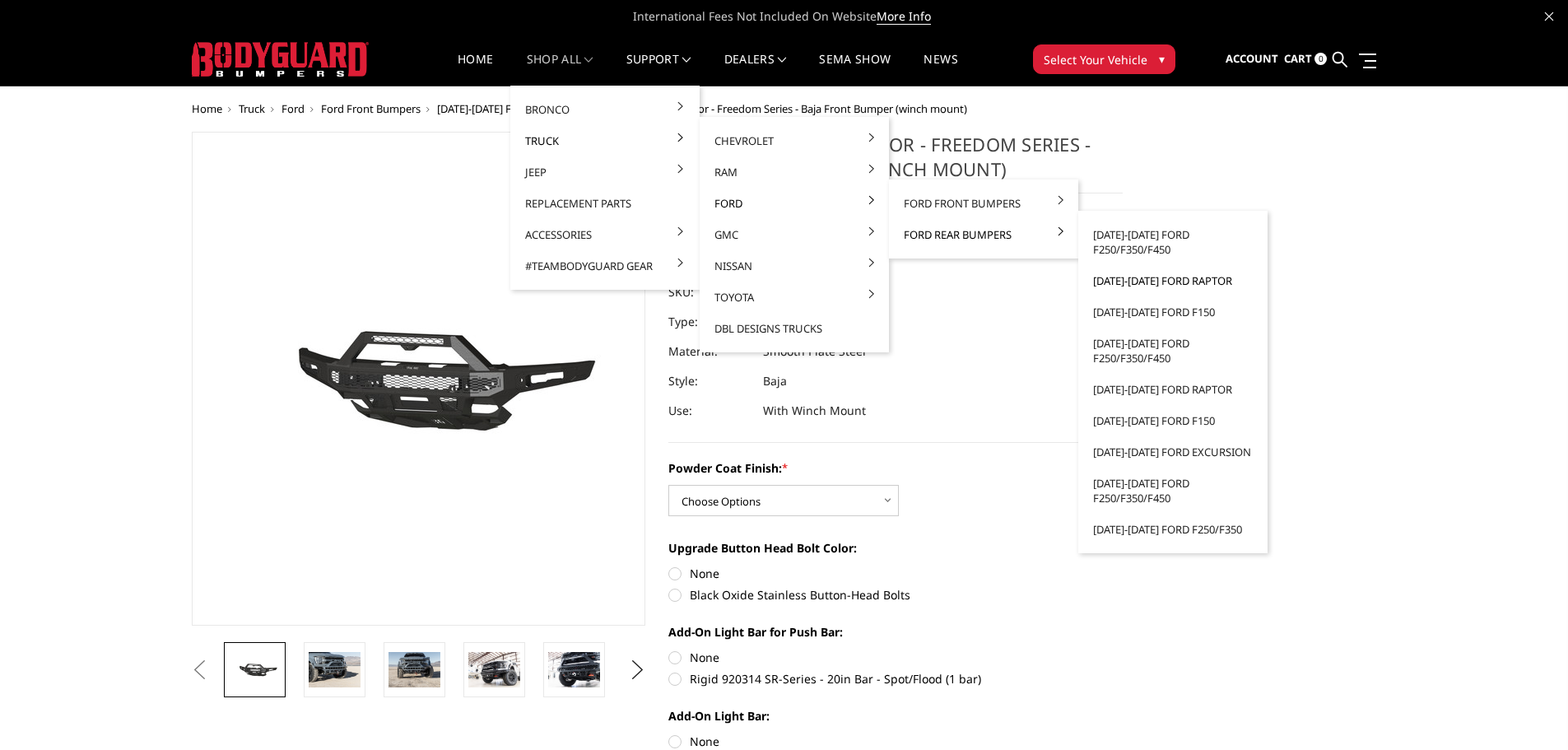
click at [1164, 280] on link "[DATE]-[DATE] Ford Raptor" at bounding box center [1173, 281] width 176 height 31
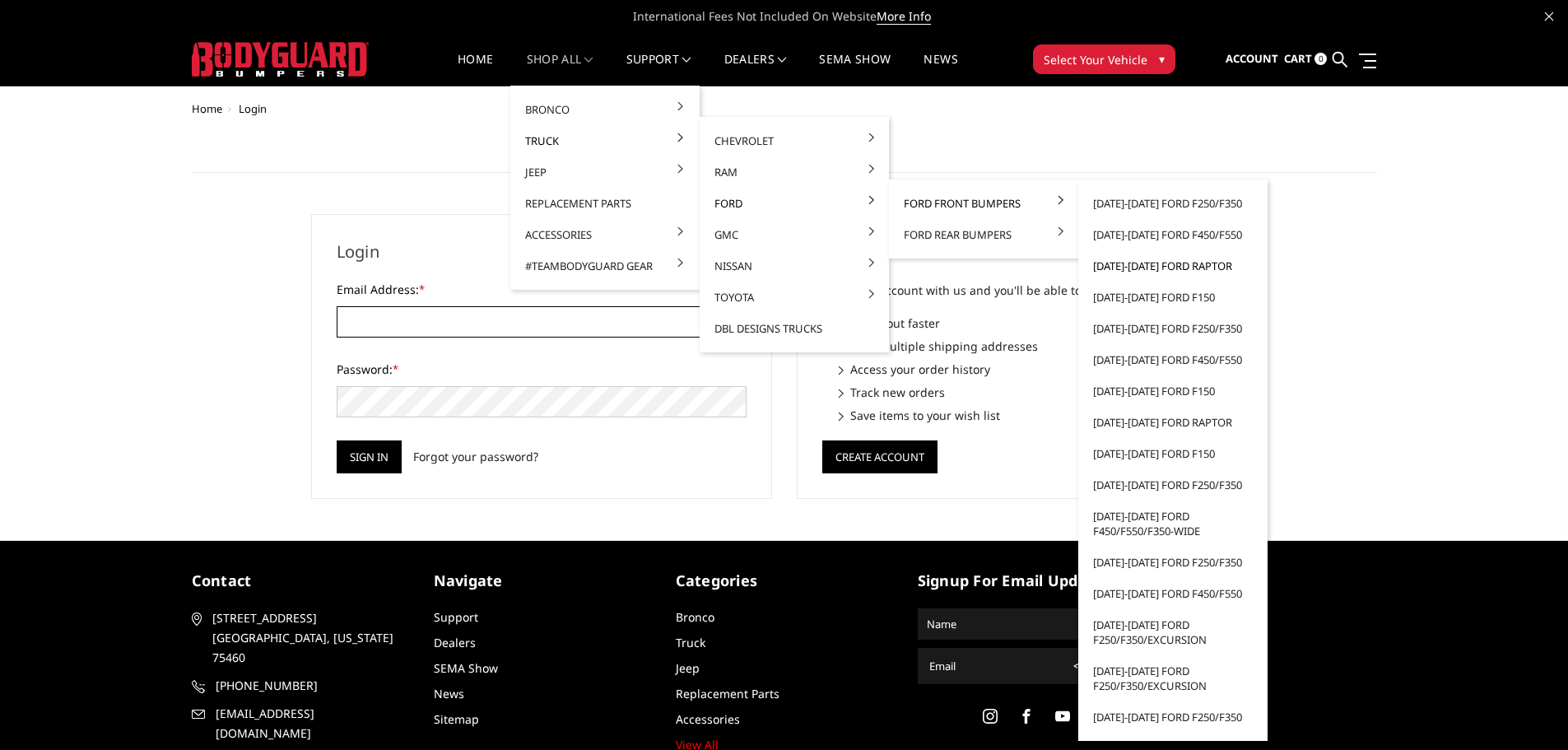
type input "JWCCPLUS@HOTMAIL.COM"
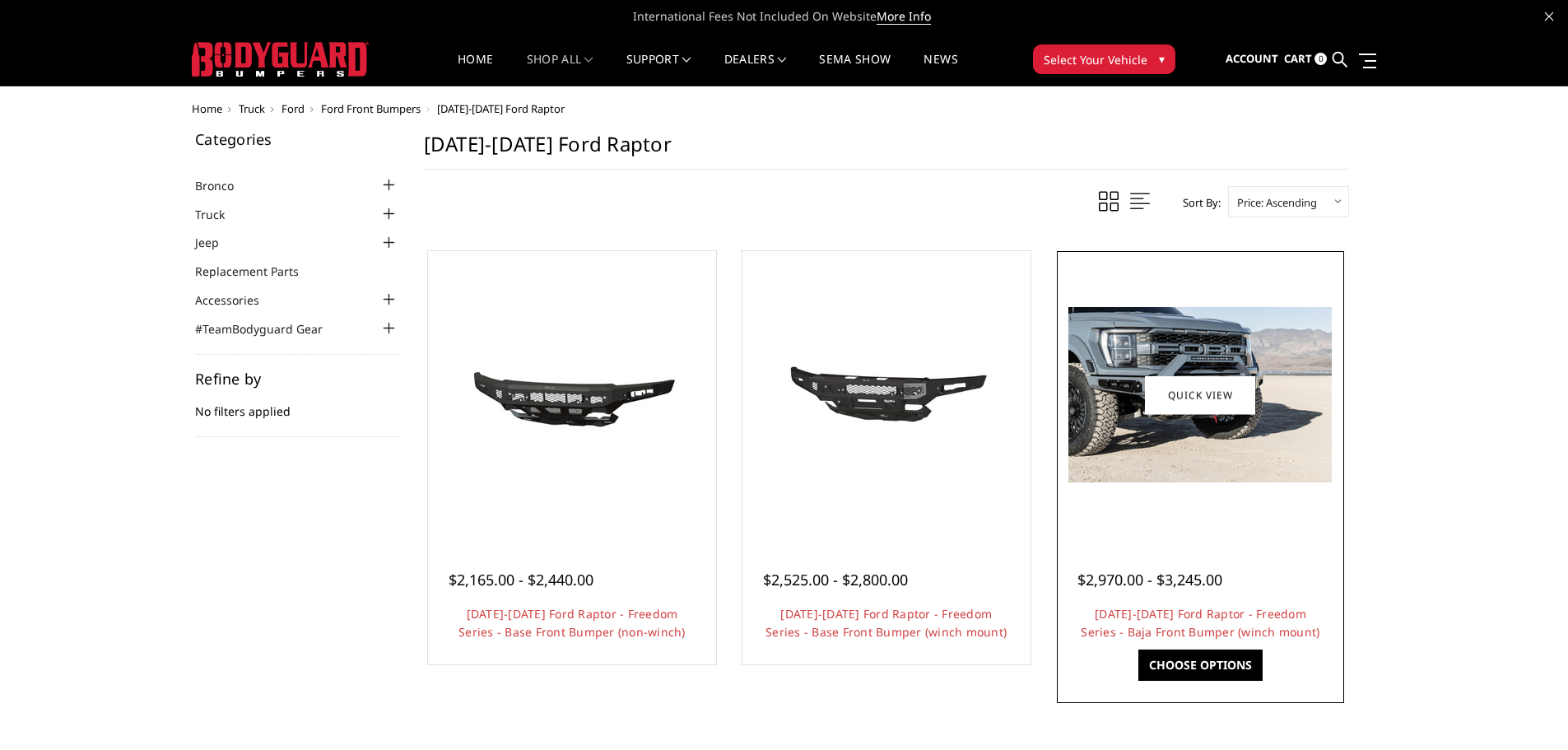
click at [1175, 323] on img at bounding box center [1200, 395] width 264 height 176
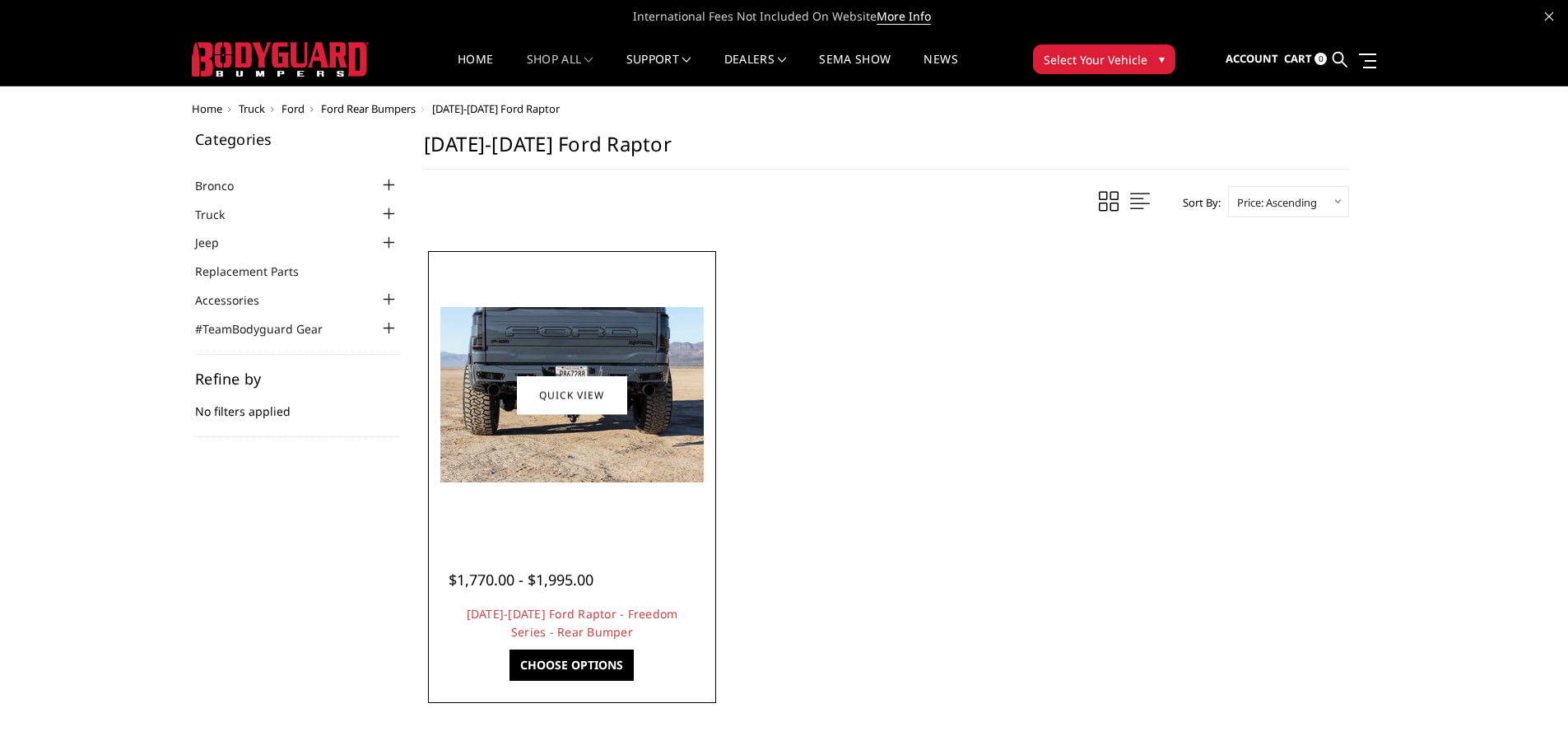
click at [568, 450] on img at bounding box center [572, 395] width 264 height 176
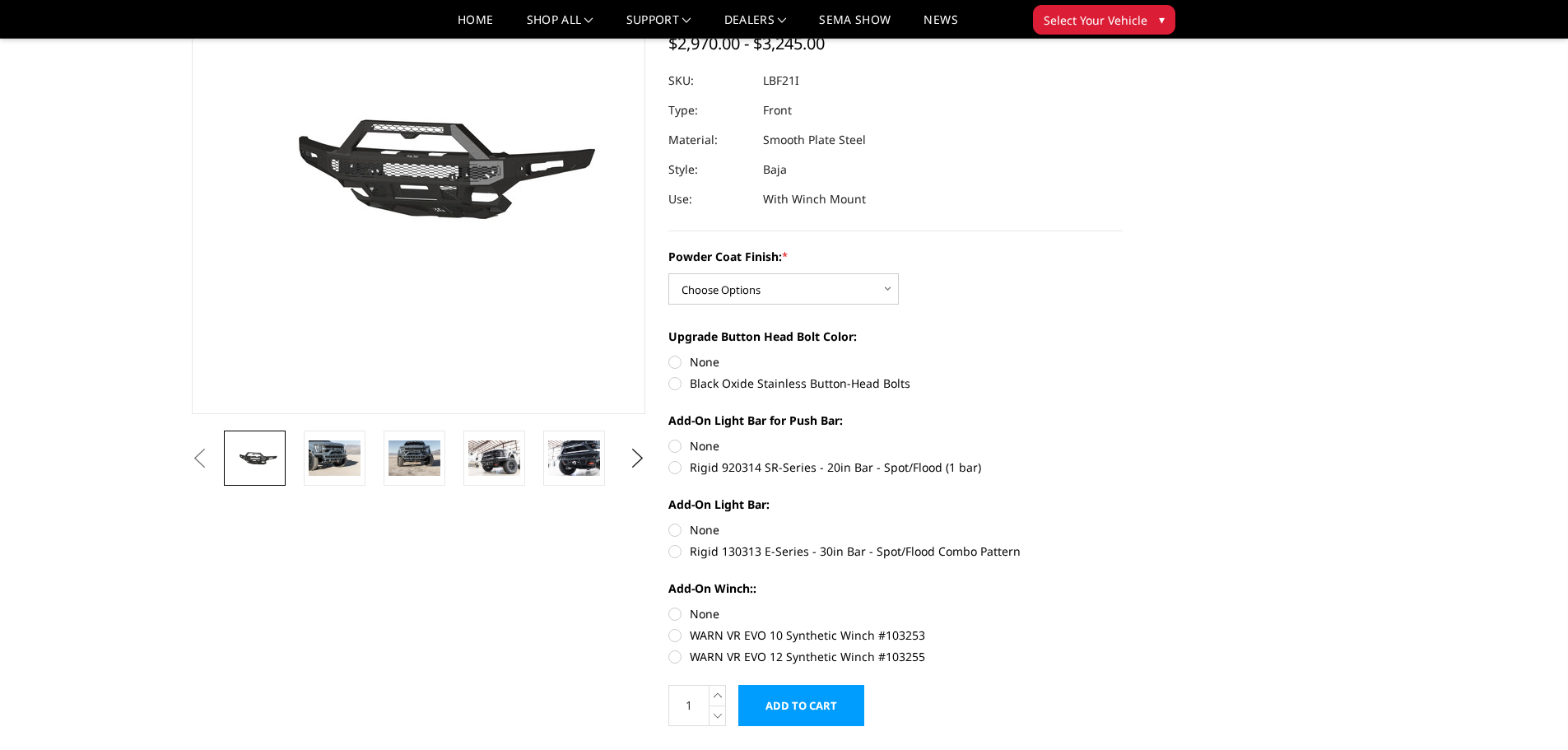
scroll to position [165, 0]
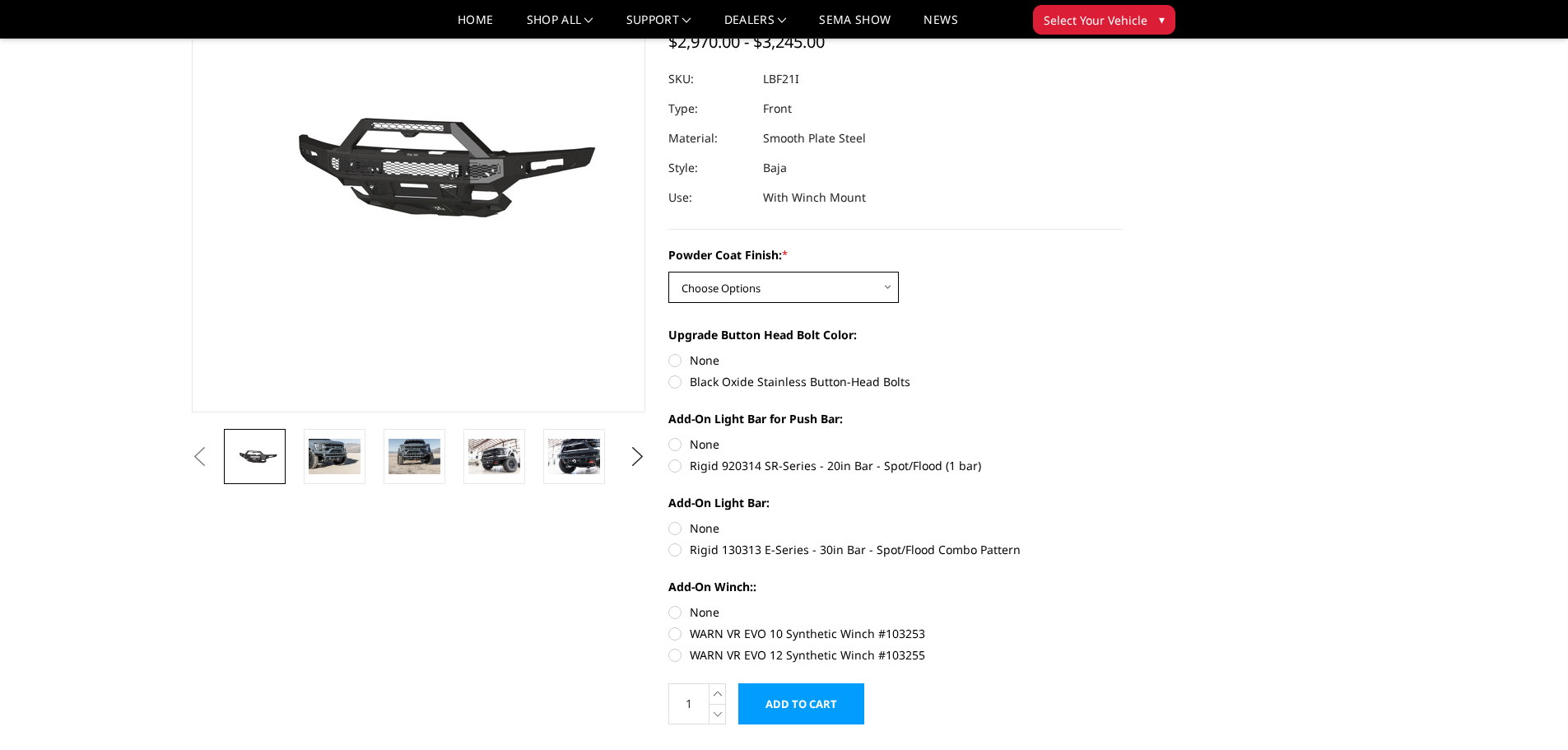
click at [795, 296] on select "Choose Options Bare Metal Texture Black Powder Coat" at bounding box center [784, 286] width 230 height 31
select select "2766"
click at [669, 271] on select "Choose Options Bare Metal Texture Black Powder Coat" at bounding box center [784, 286] width 230 height 31
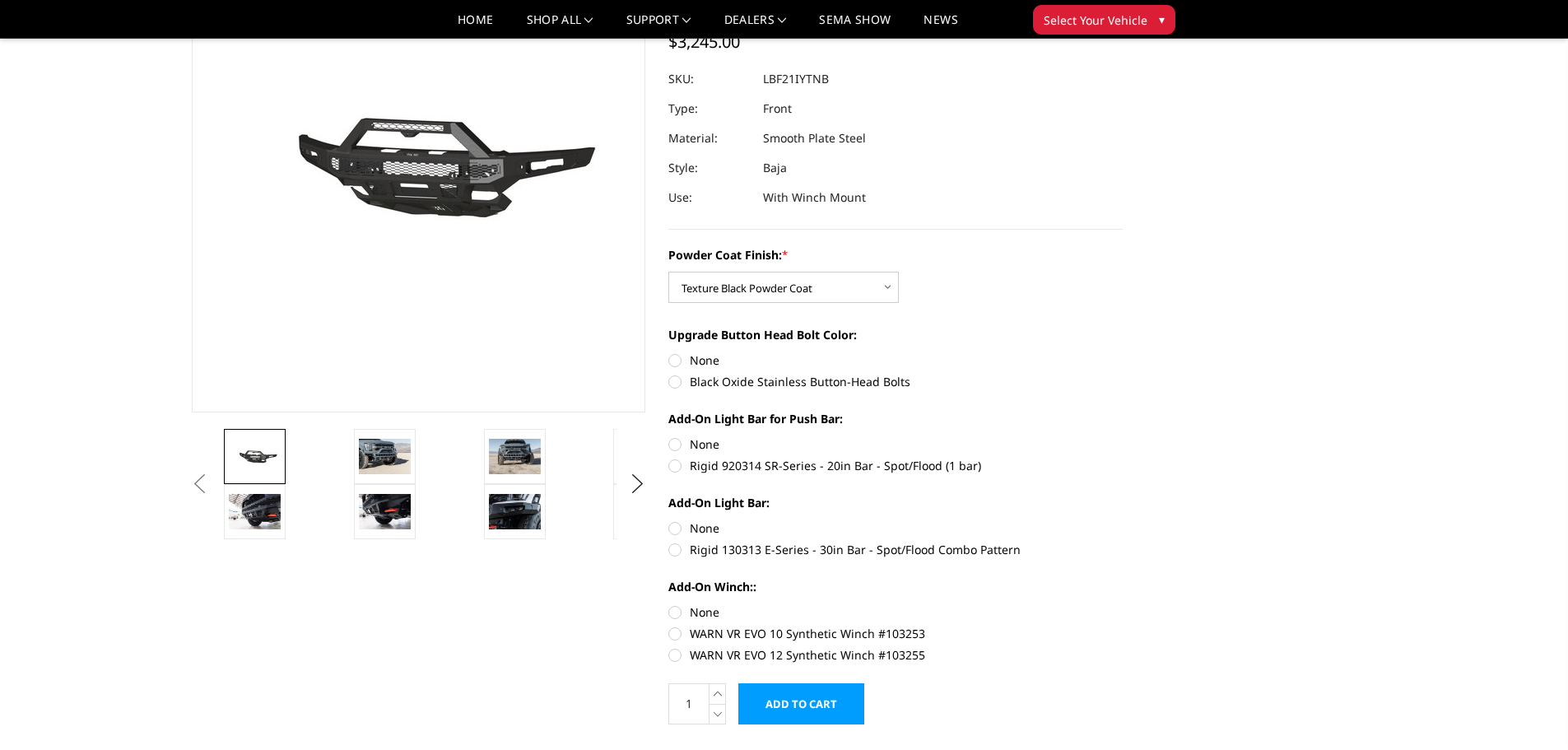
click at [679, 386] on label "Black Oxide Stainless Button-Head Bolts" at bounding box center [895, 381] width 454 height 18
click at [1123, 353] on input "Black Oxide Stainless Button-Head Bolts" at bounding box center [1123, 352] width 1 height 1
radio input "true"
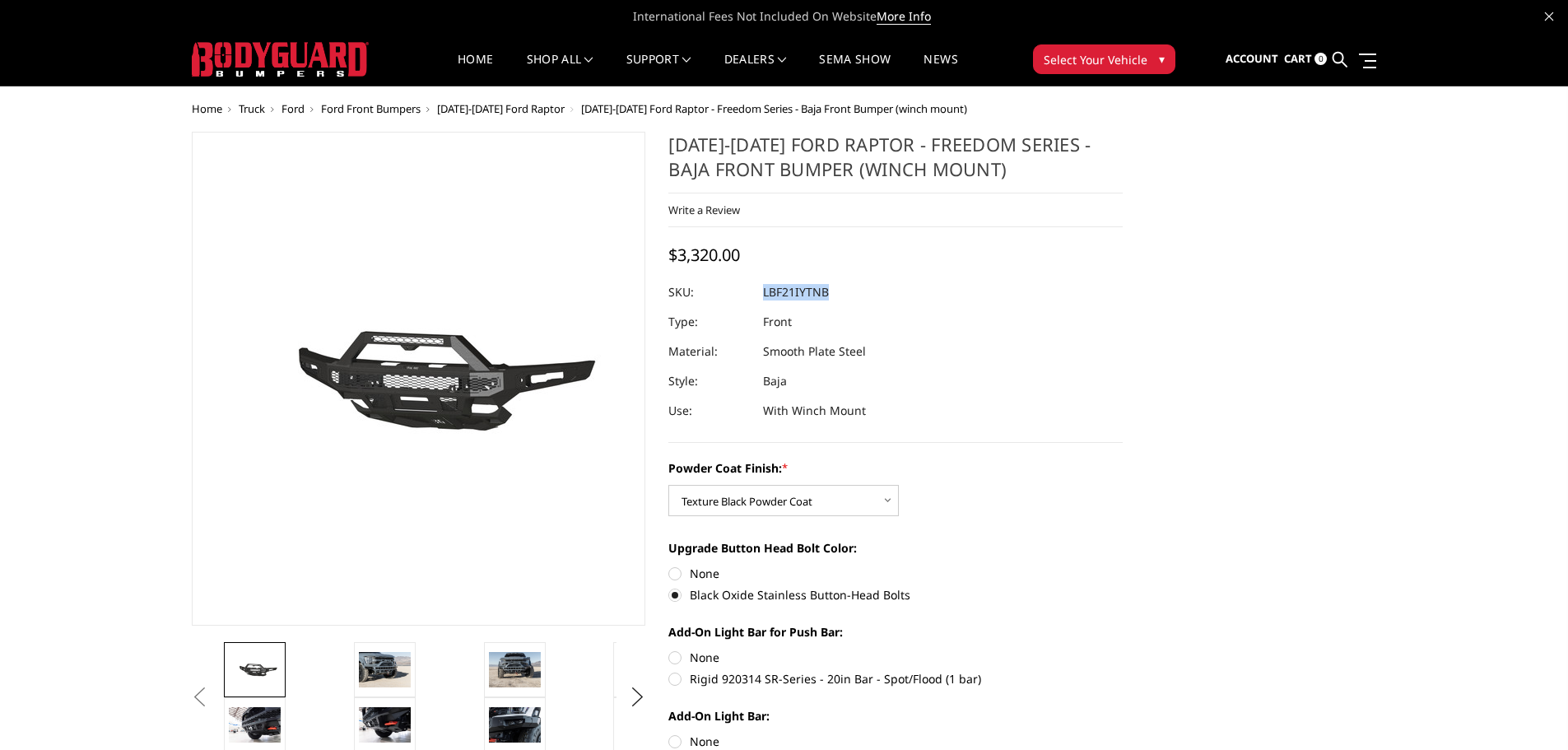
drag, startPoint x: 844, startPoint y: 294, endPoint x: 764, endPoint y: 292, distance: 80.0
click at [764, 292] on dl "SKU: LBF21IYTNB UPC: Type: Front Material: Smooth Plate Steel Style: Baja Use: …" at bounding box center [895, 351] width 454 height 148
copy dl "LBF21IYTNB UPC:"
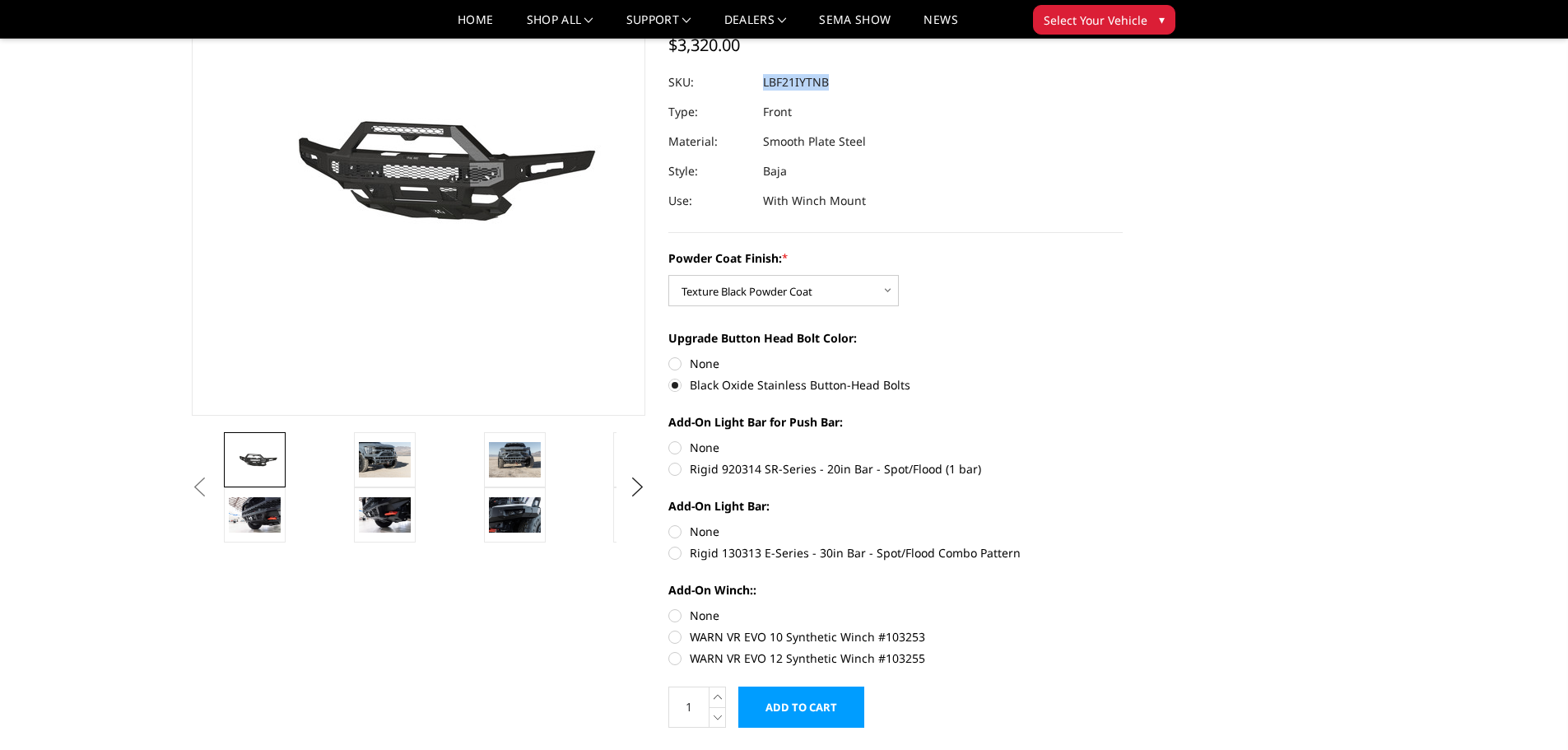
scroll to position [82, 0]
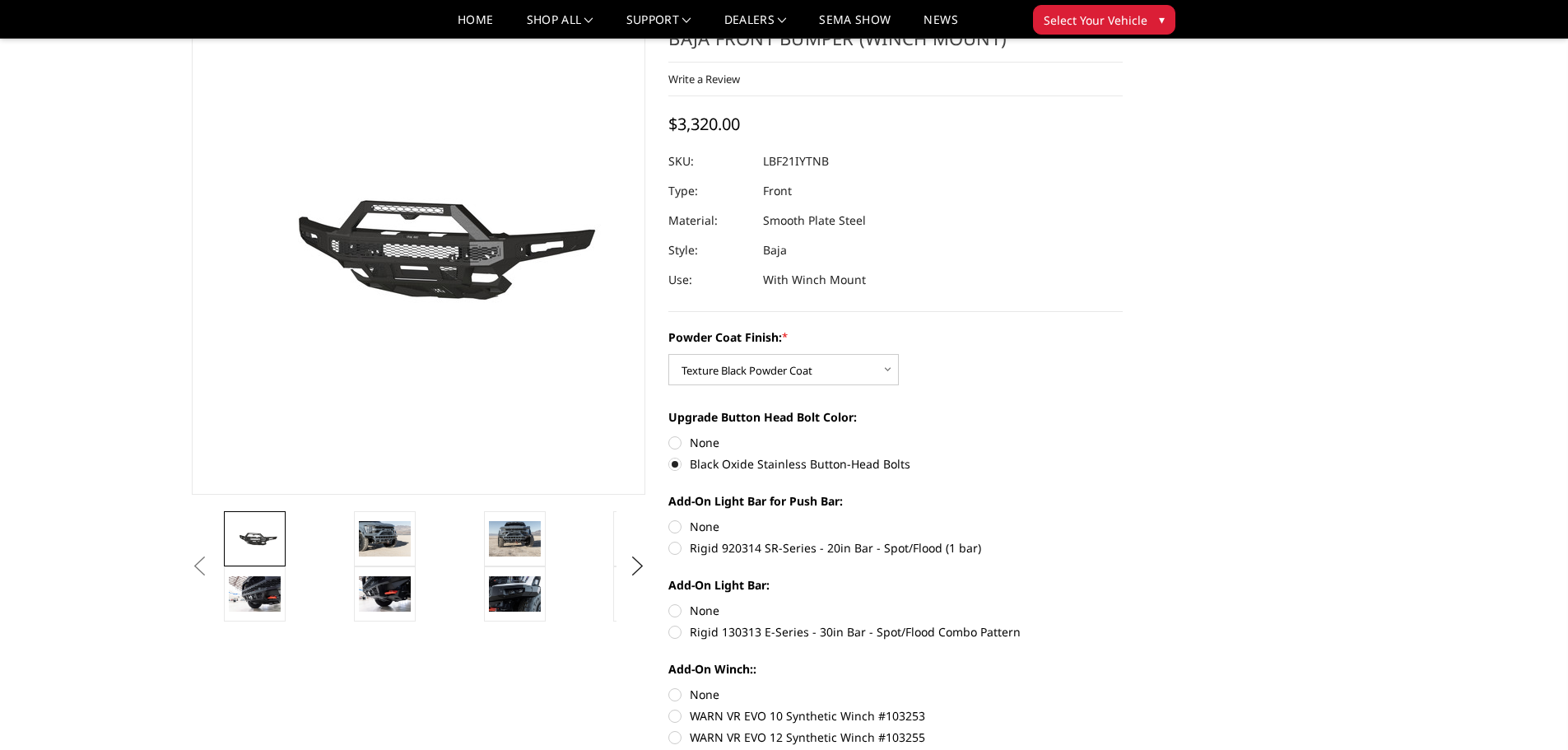
click at [676, 546] on label "Rigid 920314 SR-Series - 20in Bar - Spot/Flood (1 bar)" at bounding box center [895, 548] width 454 height 18
click at [1123, 519] on input "Rigid 920314 SR-Series - 20in Bar - Spot/Flood (1 bar)" at bounding box center [1123, 518] width 1 height 1
radio input "true"
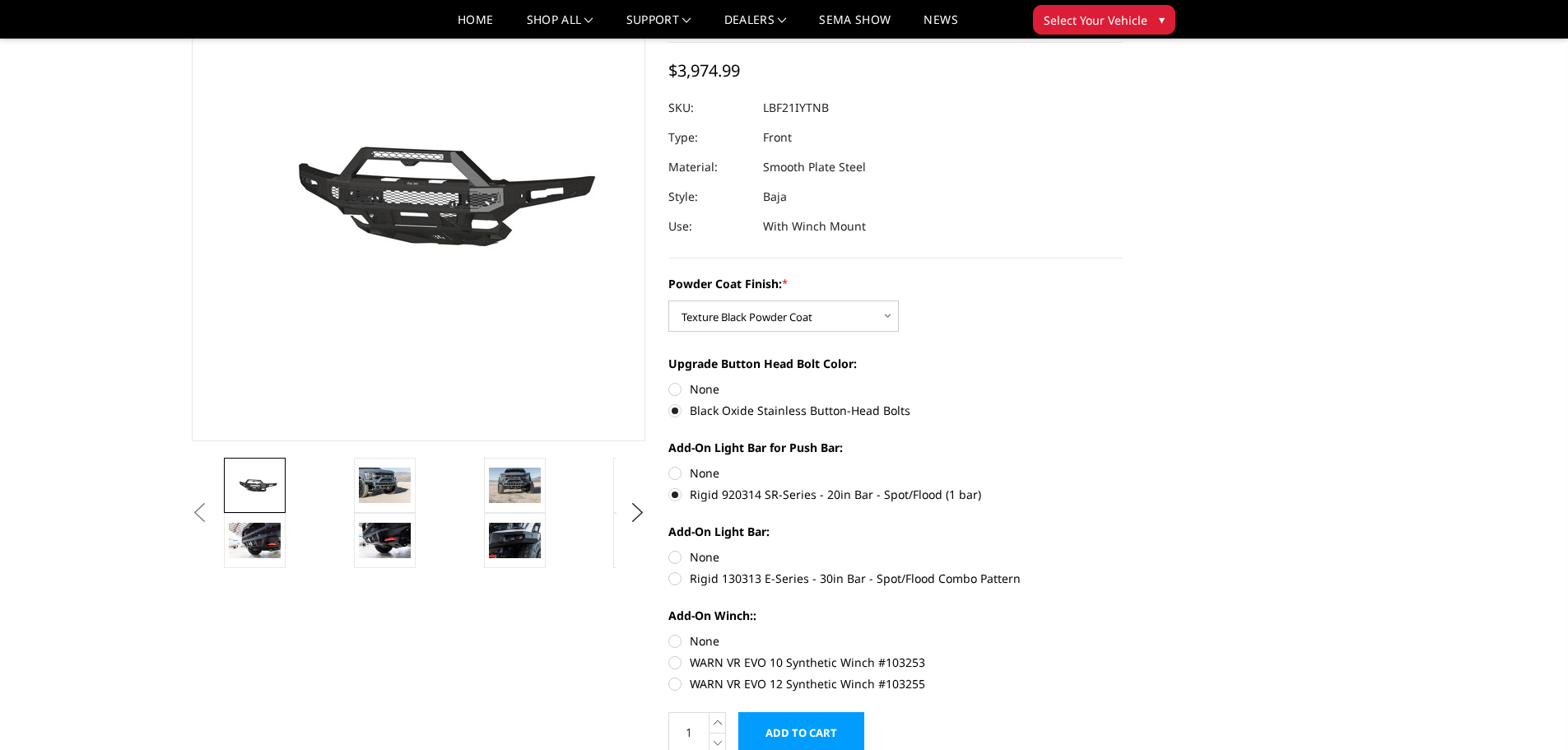
scroll to position [165, 0]
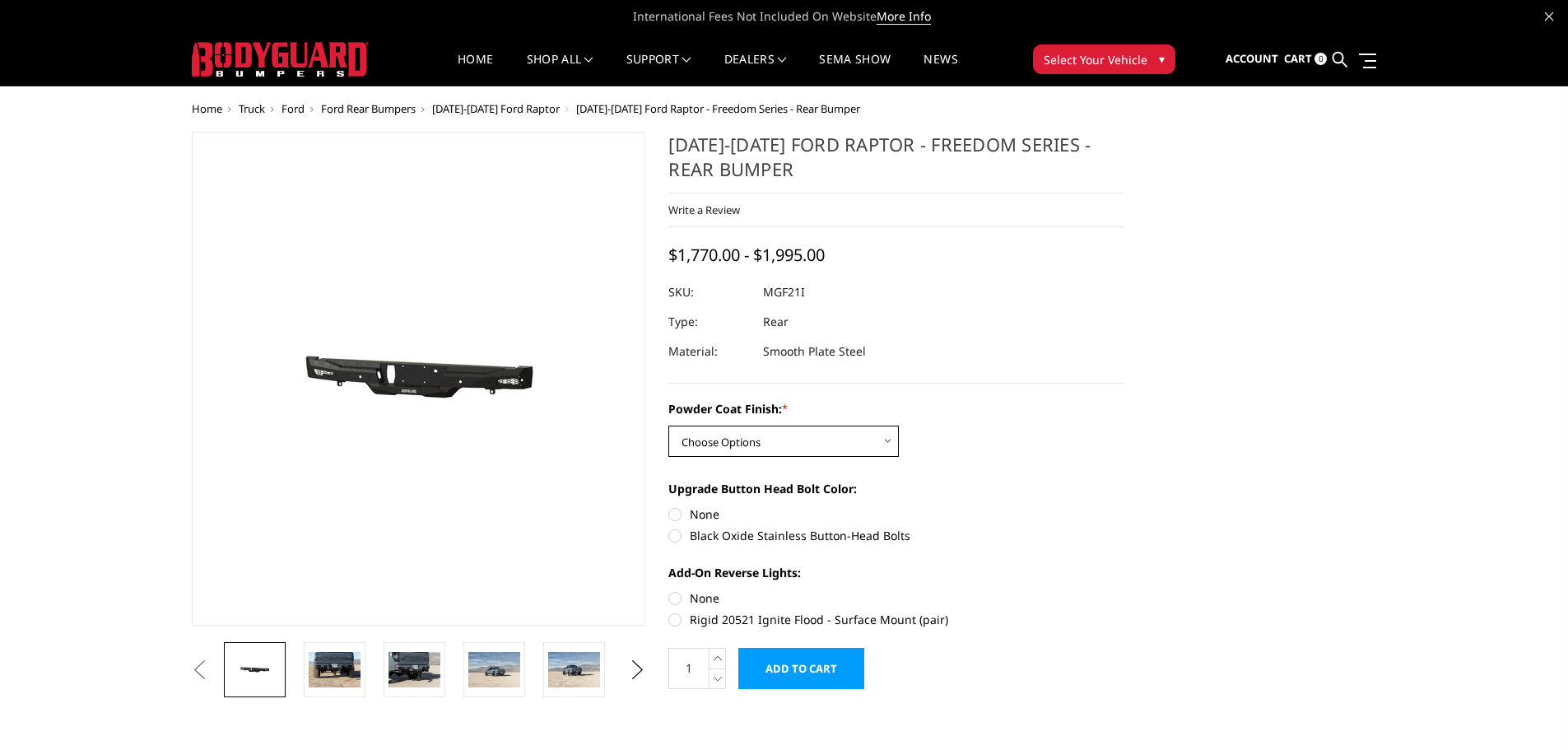
click at [755, 442] on select "Choose Options Bare Metal Texture Black Powder Coat" at bounding box center [784, 441] width 230 height 31
select select "2764"
click at [669, 426] on select "Choose Options Bare Metal Texture Black Powder Coat" at bounding box center [784, 441] width 230 height 31
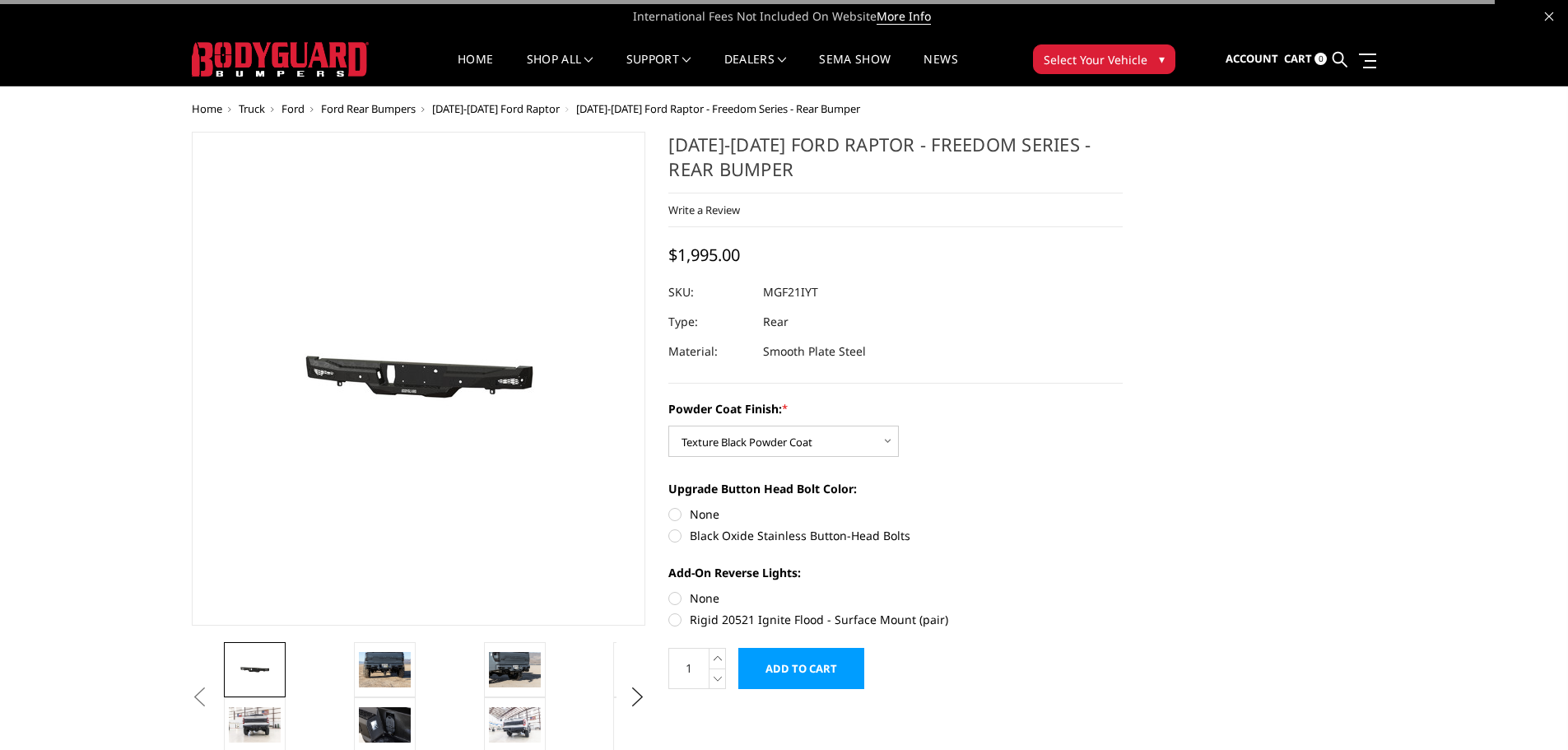
click at [692, 538] on label "Black Oxide Stainless Button-Head Bolts" at bounding box center [895, 535] width 454 height 18
click at [1123, 506] on input "Black Oxide Stainless Button-Head Bolts" at bounding box center [1123, 506] width 1 height 1
radio input "true"
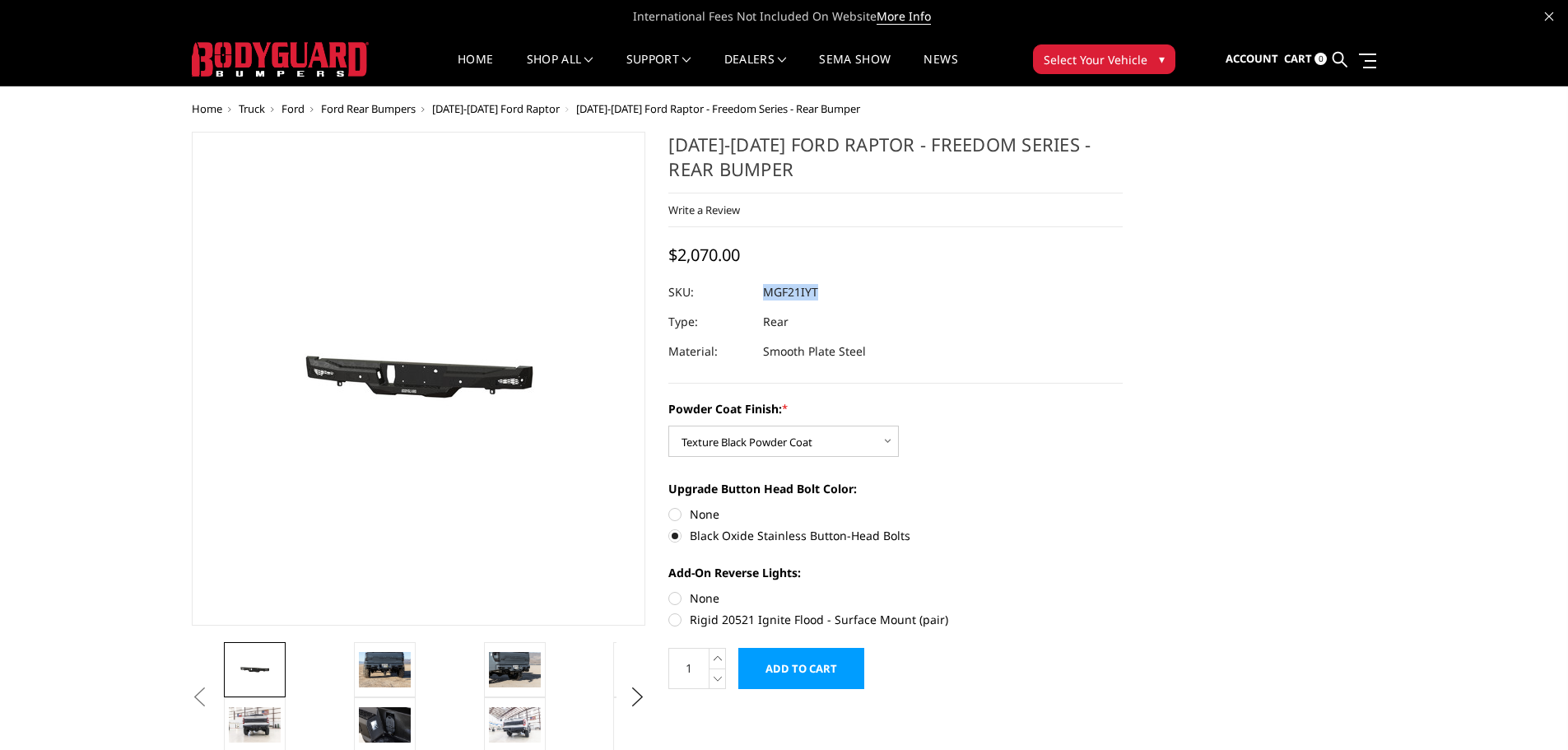
drag, startPoint x: 814, startPoint y: 294, endPoint x: 763, endPoint y: 295, distance: 51.0
click at [763, 295] on dl "SKU: MGF21IYT UPC: Type: Rear Material: Smooth Plate Steel" at bounding box center [895, 322] width 454 height 89
copy dl "MGF21IYT UPC:"
click at [837, 293] on div at bounding box center [895, 291] width 454 height 29
drag, startPoint x: 816, startPoint y: 289, endPoint x: 768, endPoint y: 286, distance: 48.1
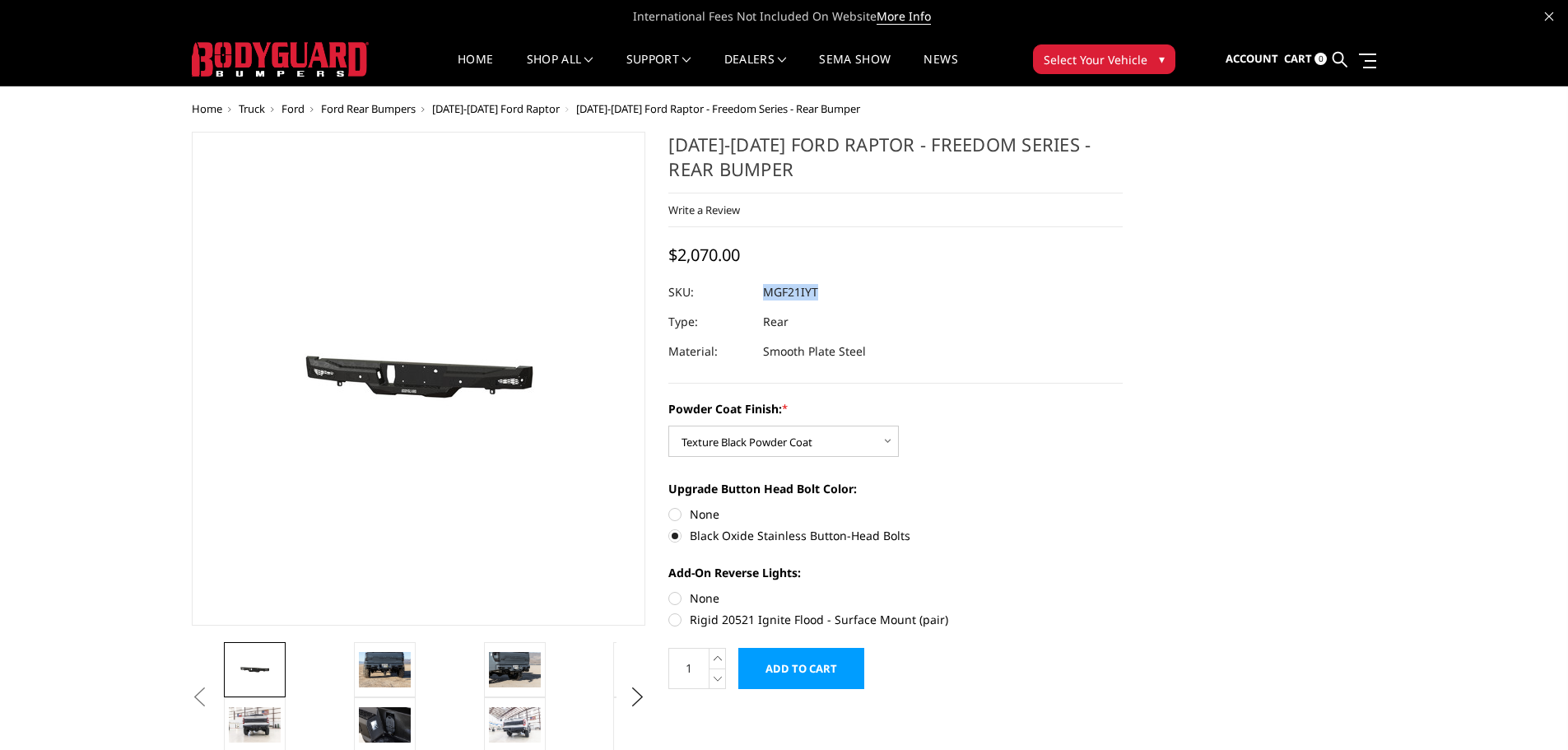
click at [768, 286] on dd "MGF21IYT" at bounding box center [791, 291] width 55 height 29
copy dd "MGF21IYT"
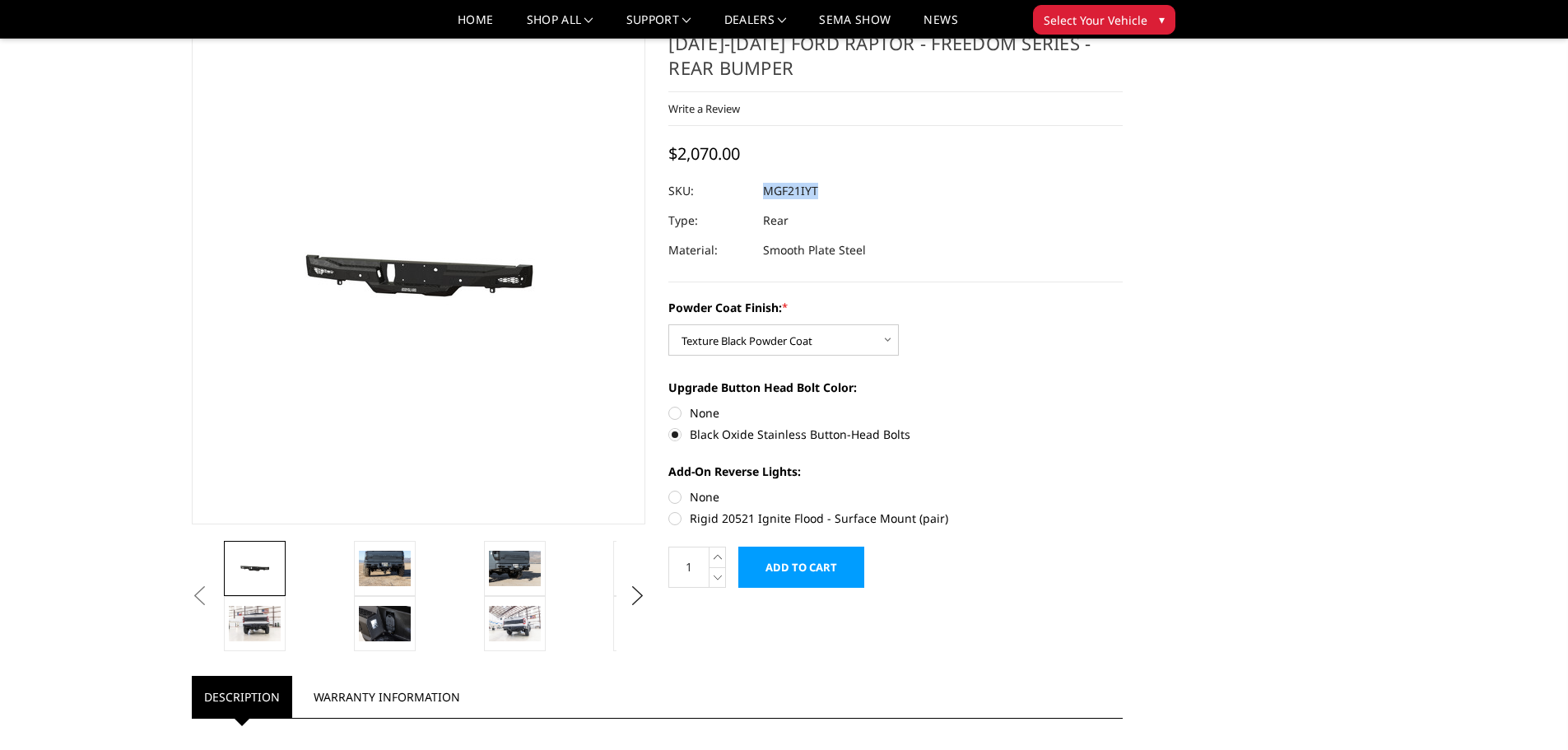
scroll to position [82, 0]
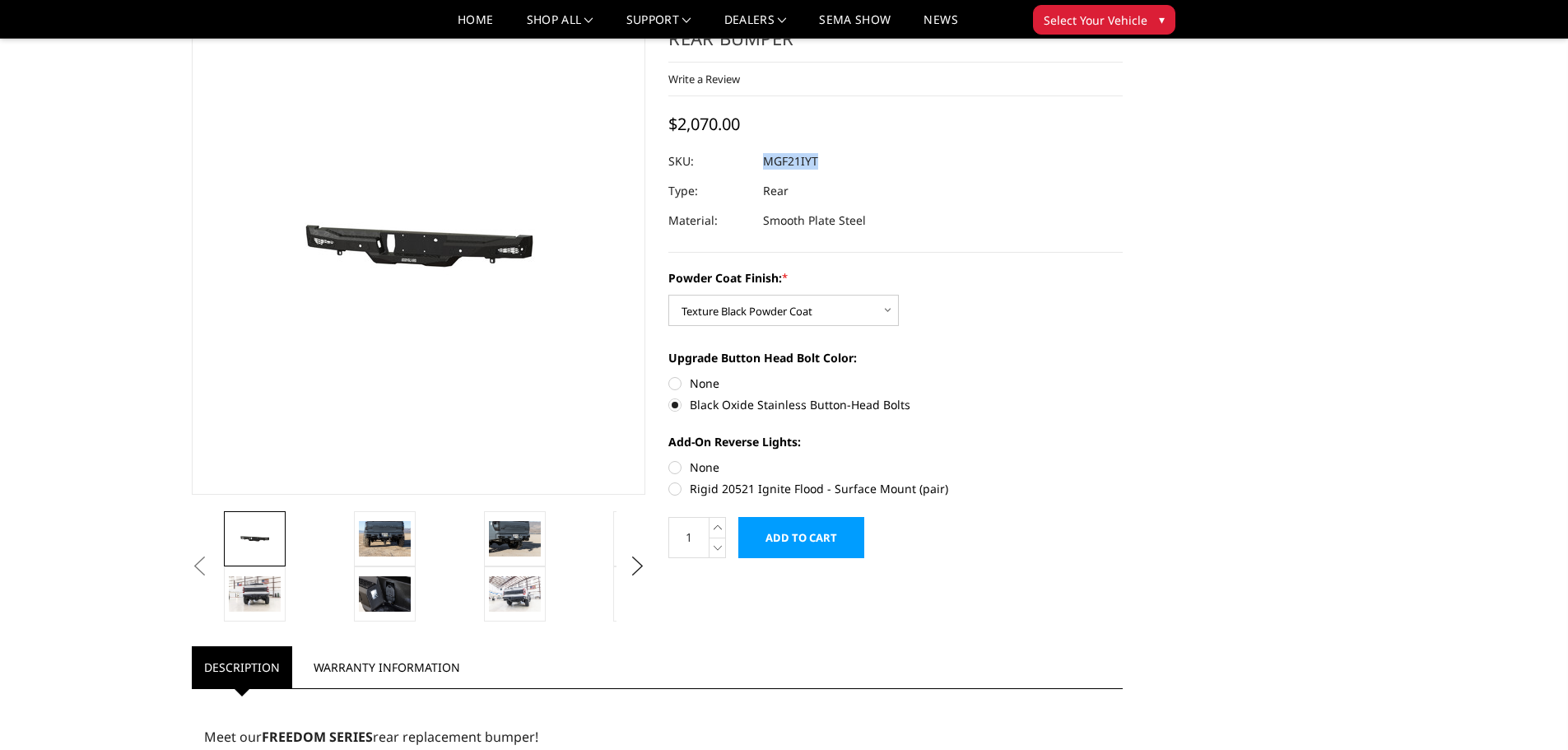
drag, startPoint x: 380, startPoint y: 545, endPoint x: 260, endPoint y: 694, distance: 191.3
click at [380, 545] on img at bounding box center [385, 538] width 52 height 34
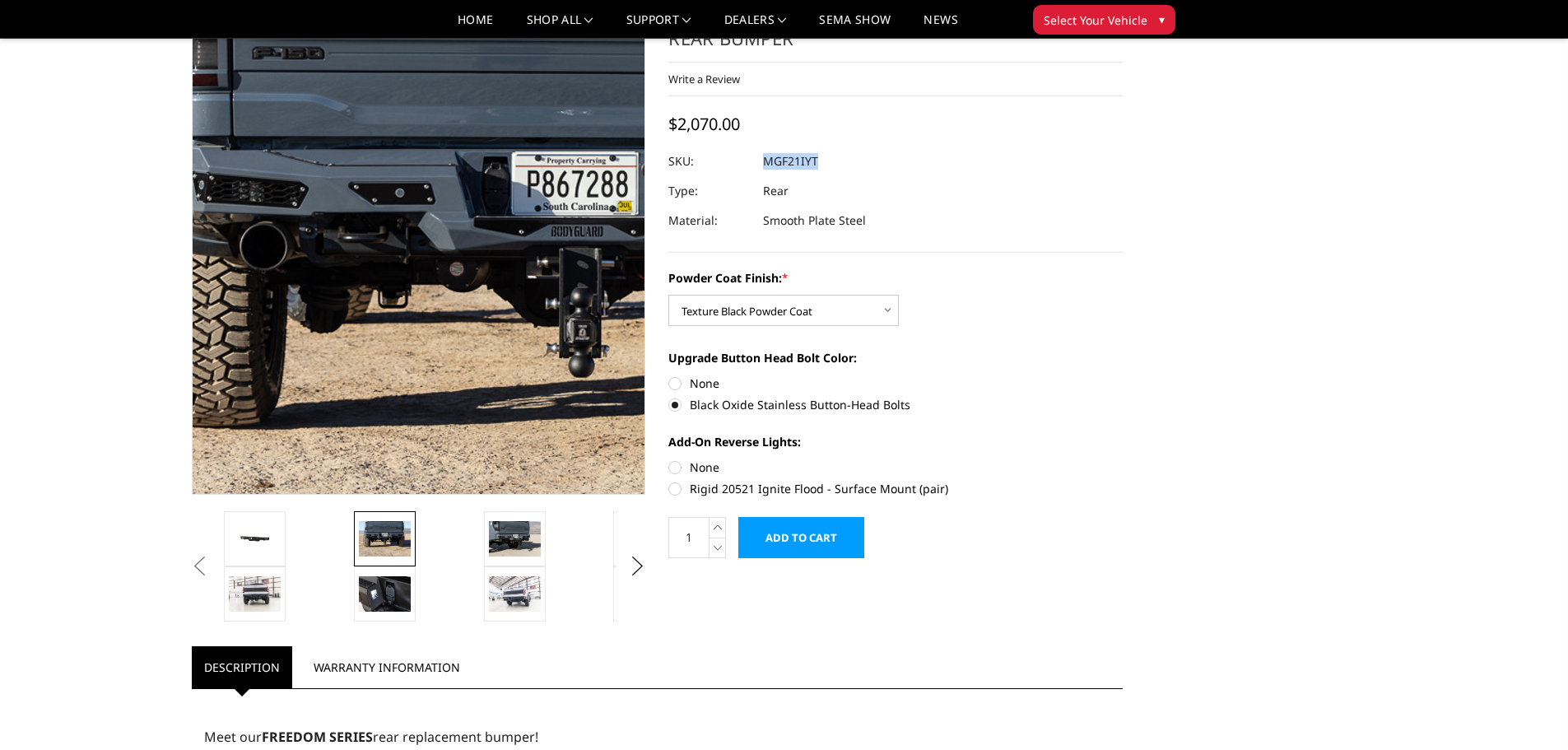
click at [300, 204] on img at bounding box center [576, 266] width 1054 height 703
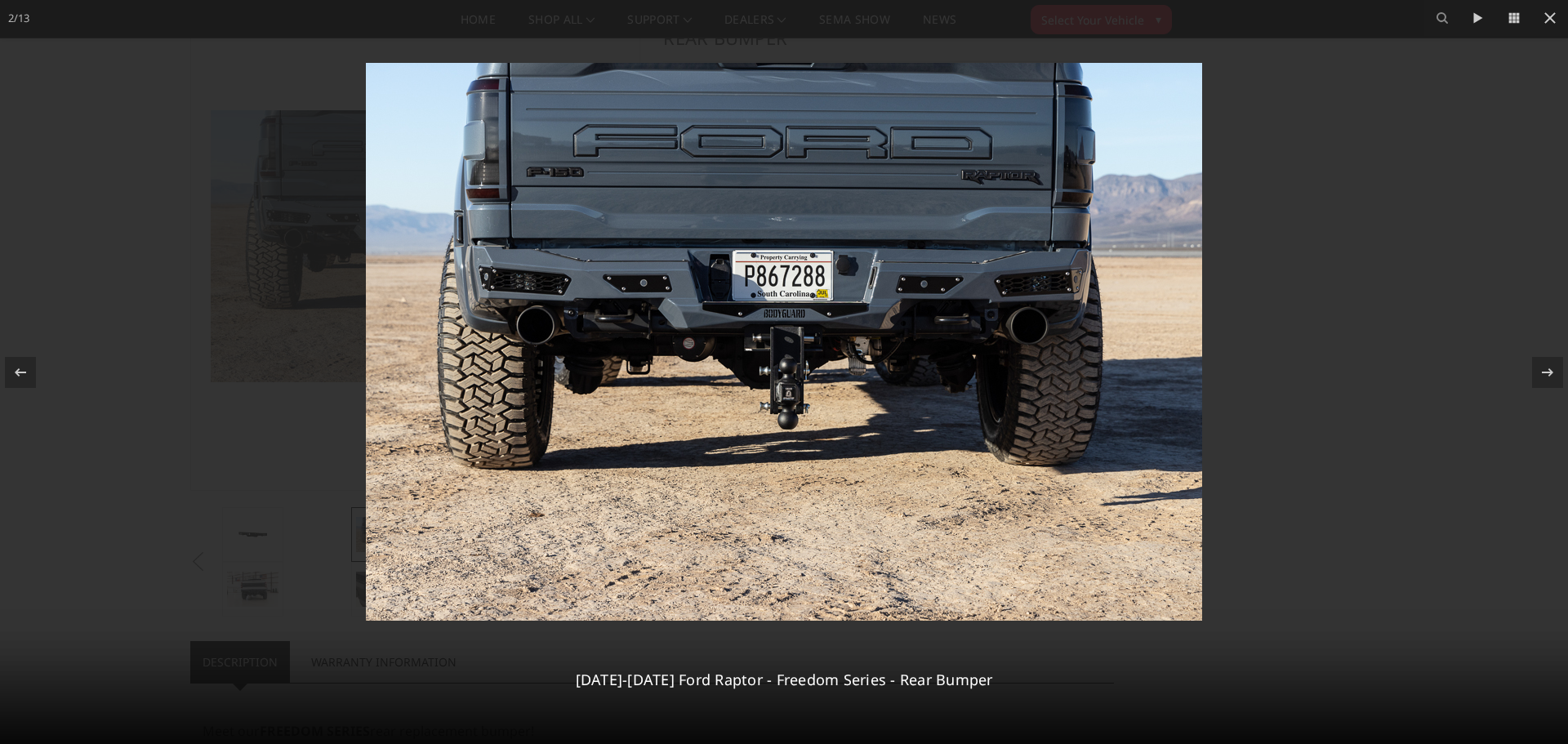
click at [227, 410] on div at bounding box center [784, 372] width 1568 height 744
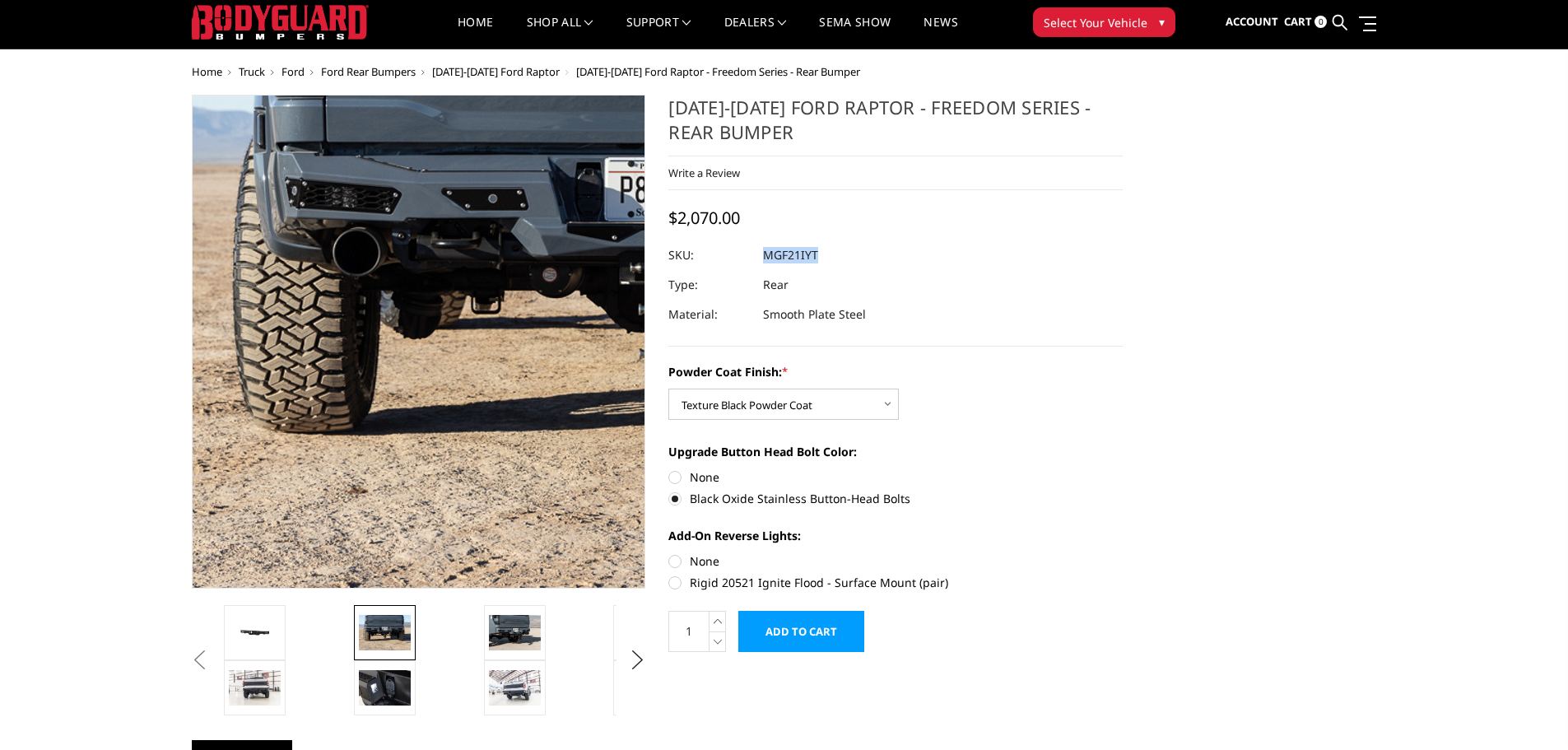
scroll to position [0, 0]
